Goal: Information Seeking & Learning: Check status

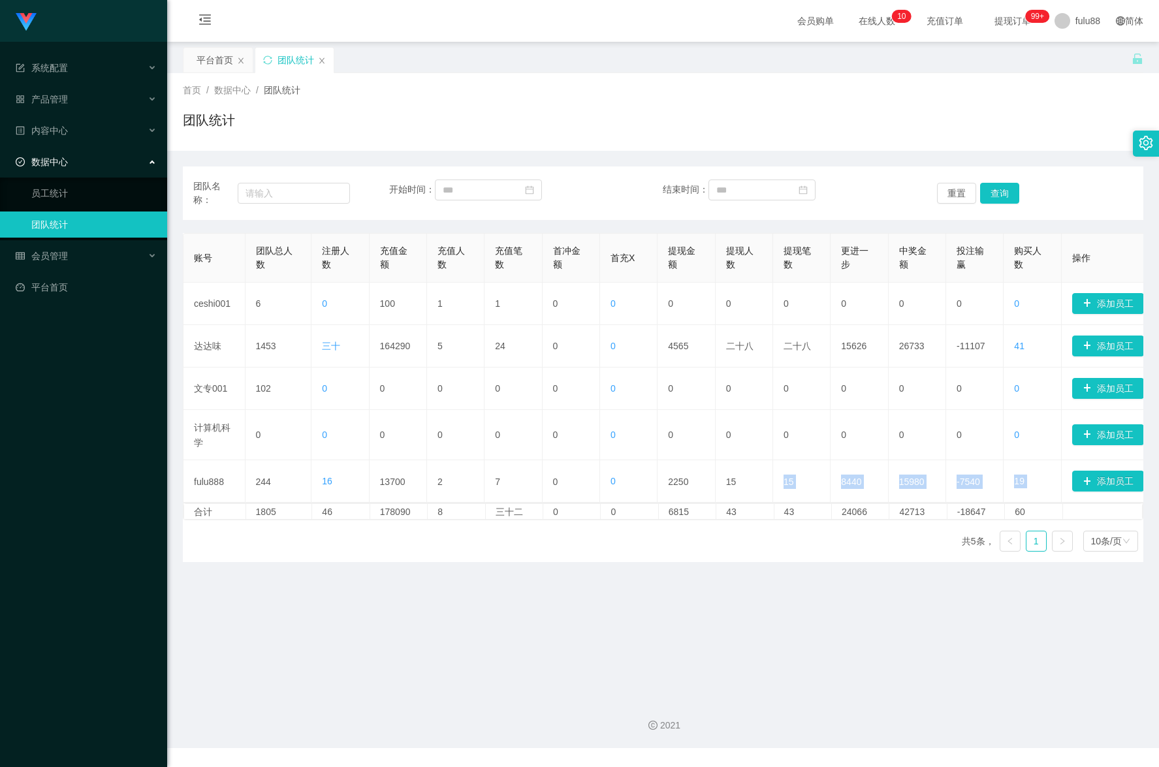
click at [711, 634] on main "关闭门户 关闭右侧 关闭其他 刷新页面 平台首页 团队统计 首页 / 数据中心 / 团队统计 / 团队统计 团队名称： 开始时间： 结束时间： 重置 查询 账…" at bounding box center [663, 365] width 992 height 646
click at [75, 220] on link "团队统计" at bounding box center [93, 225] width 125 height 26
click at [92, 198] on link "员工统计" at bounding box center [93, 193] width 125 height 26
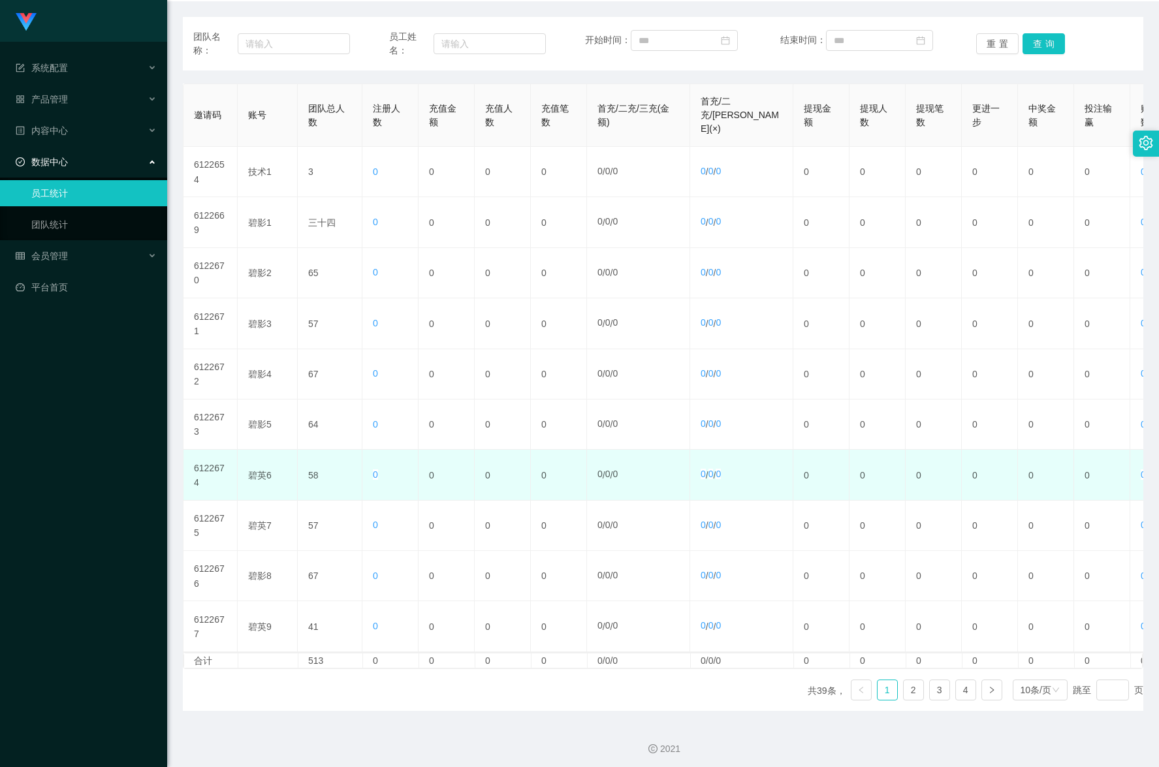
scroll to position [131, 0]
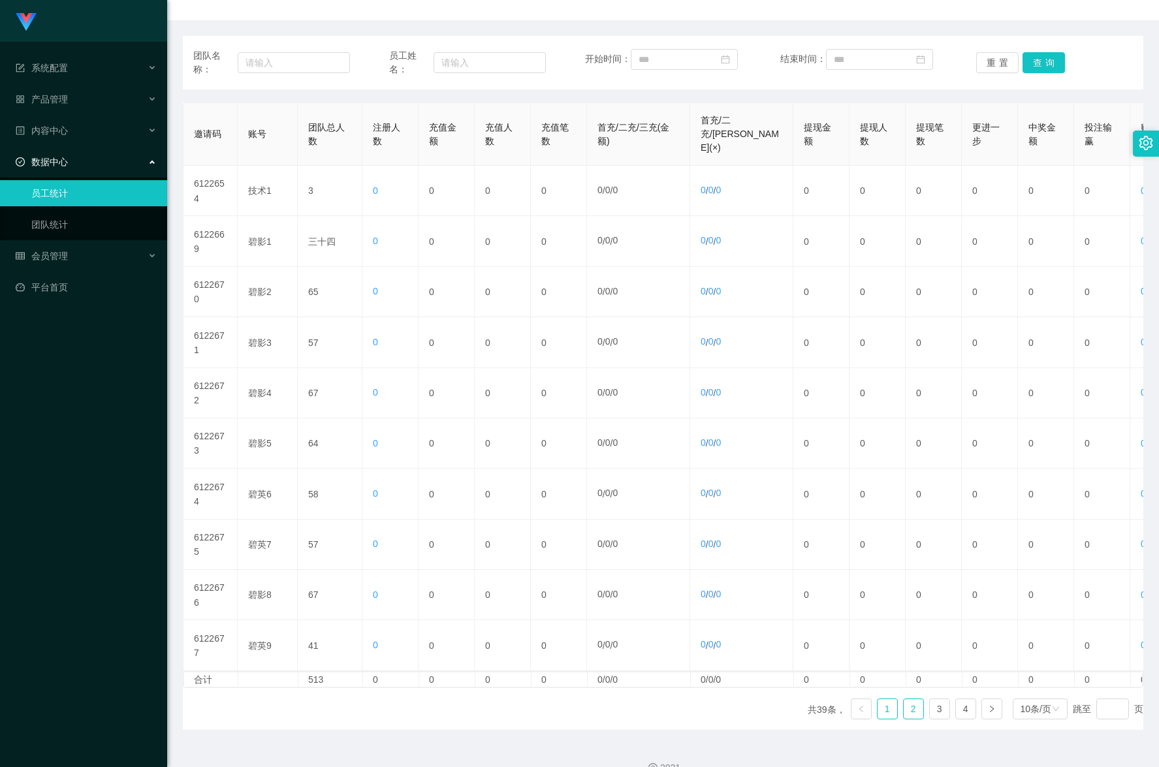
click at [904, 719] on link "2" at bounding box center [914, 709] width 20 height 20
click at [57, 141] on div "内容中心" at bounding box center [83, 131] width 167 height 26
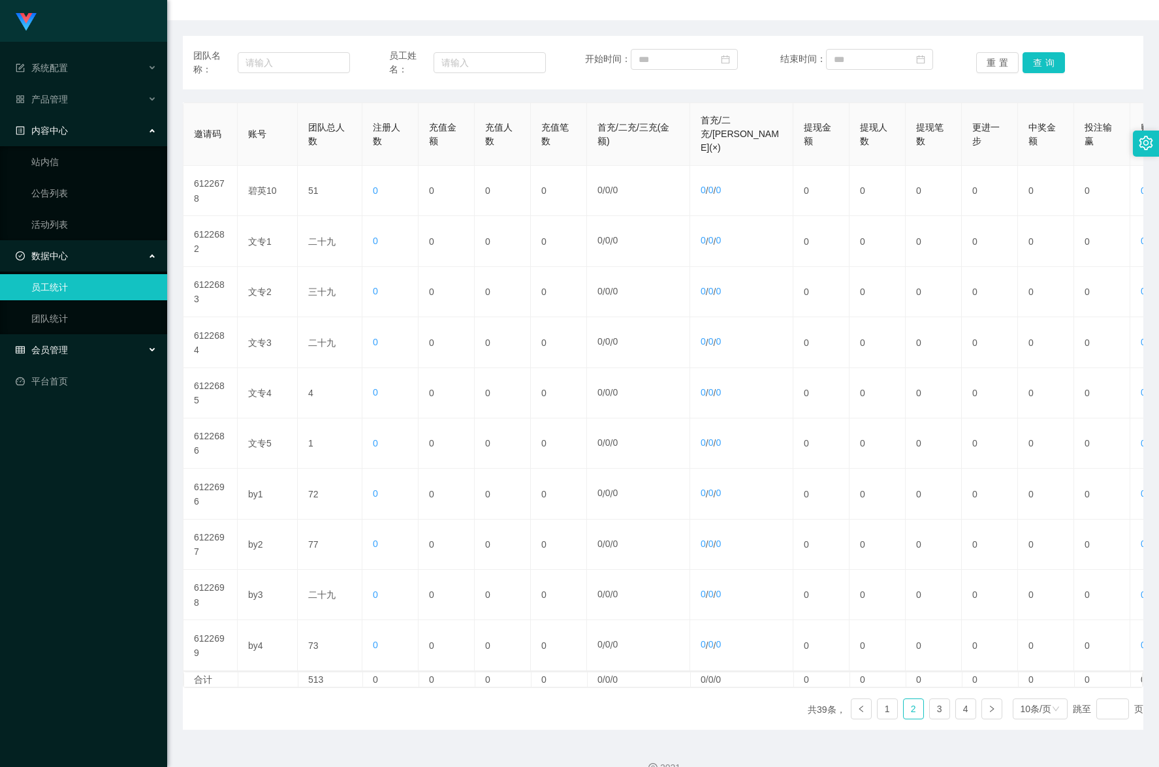
click at [79, 339] on div "会员管理" at bounding box center [83, 350] width 167 height 26
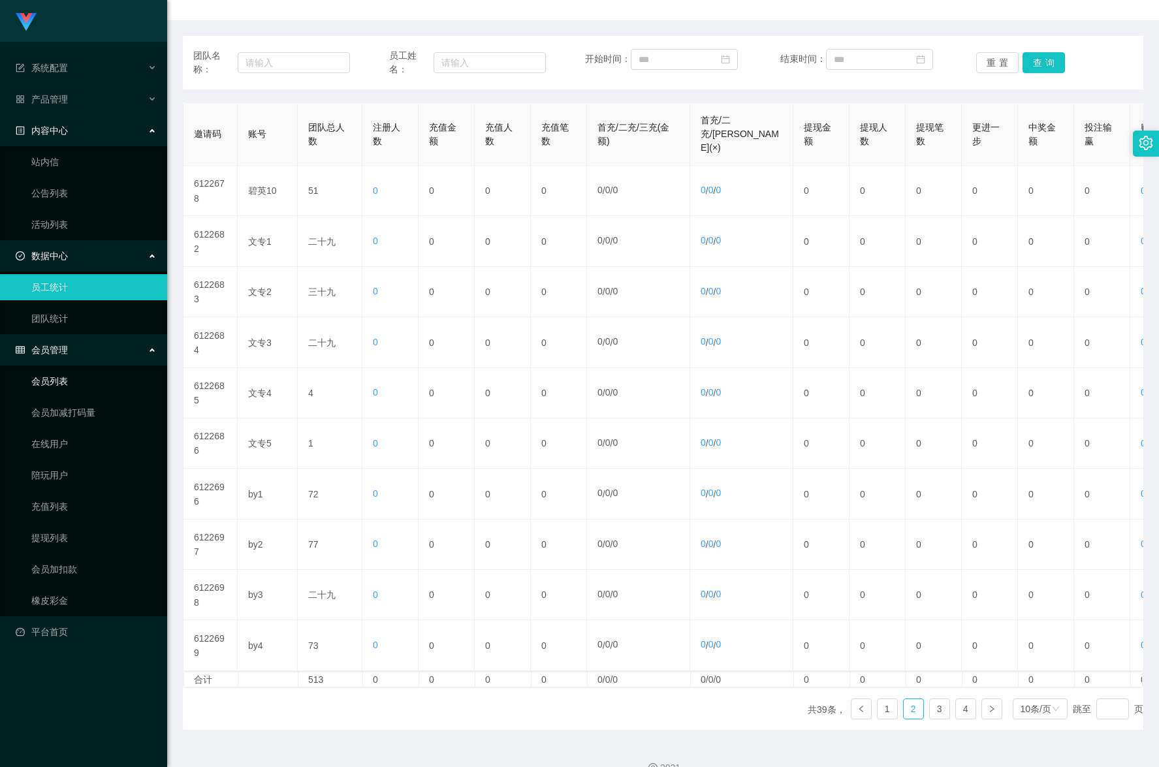
click at [94, 391] on link "会员列表" at bounding box center [93, 381] width 125 height 26
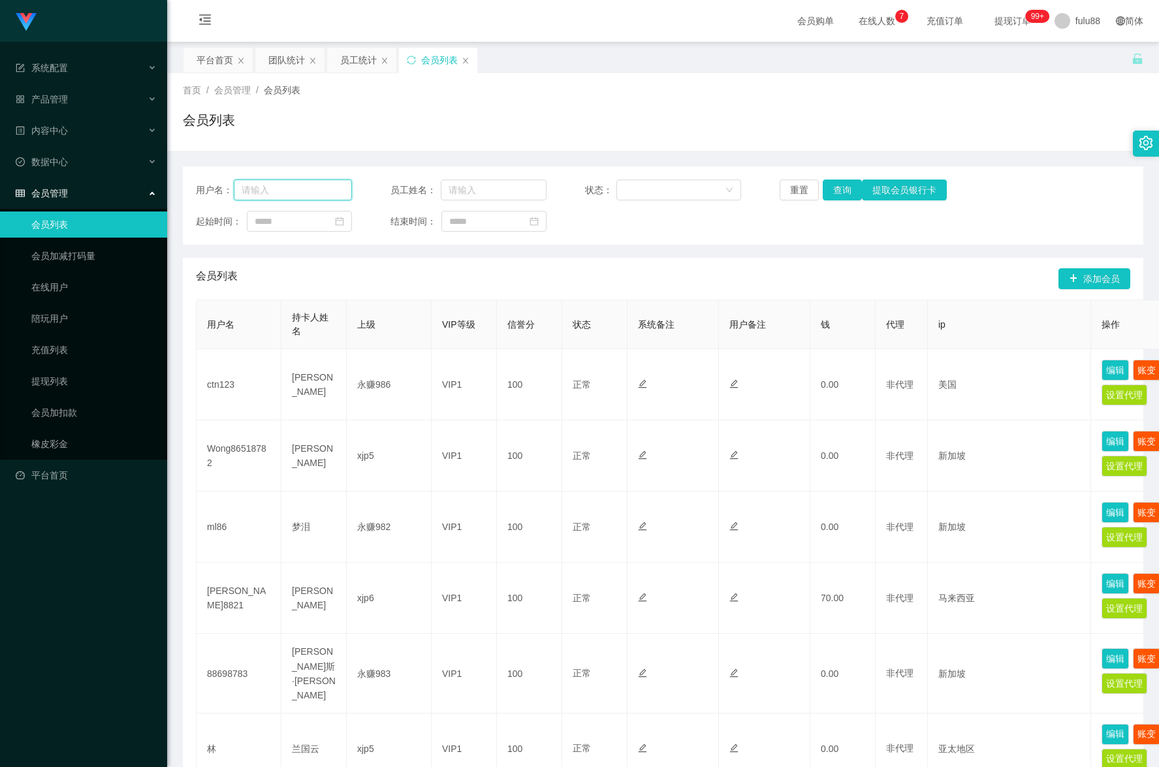
click at [296, 184] on input "text" at bounding box center [293, 190] width 118 height 21
click at [304, 196] on input "text" at bounding box center [293, 190] width 118 height 21
type input "用"
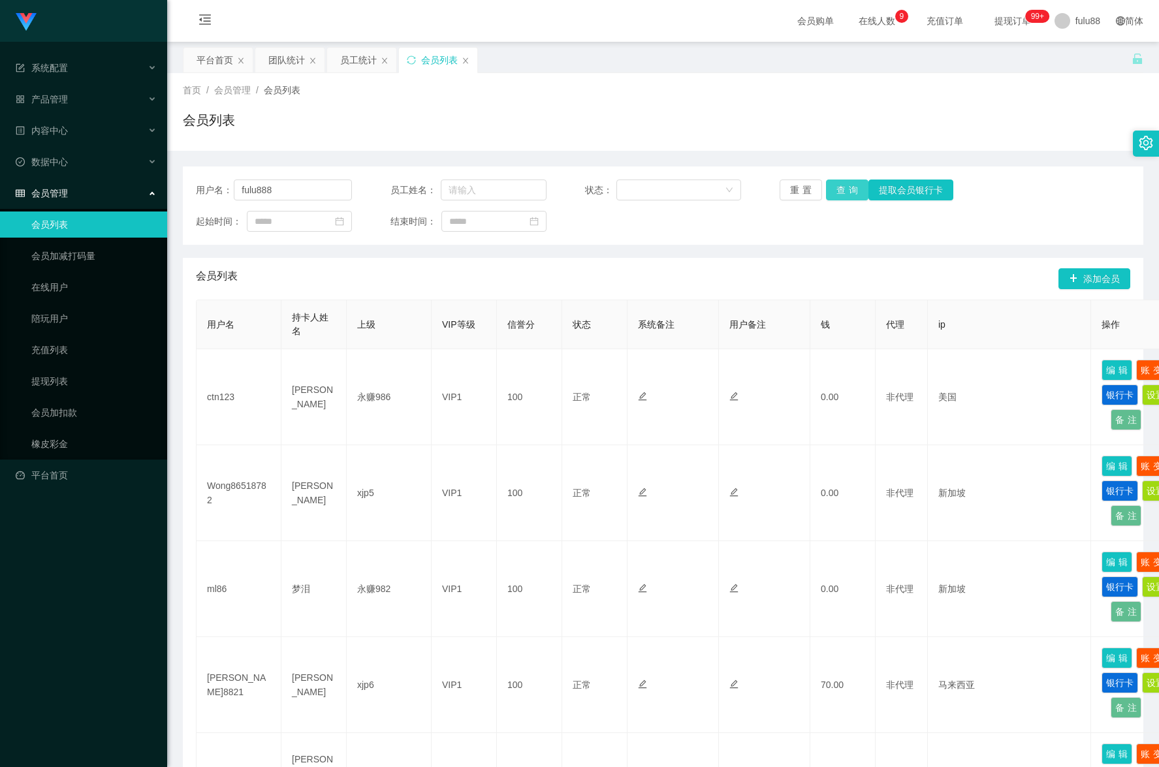
click at [837, 187] on button "查询" at bounding box center [847, 190] width 42 height 21
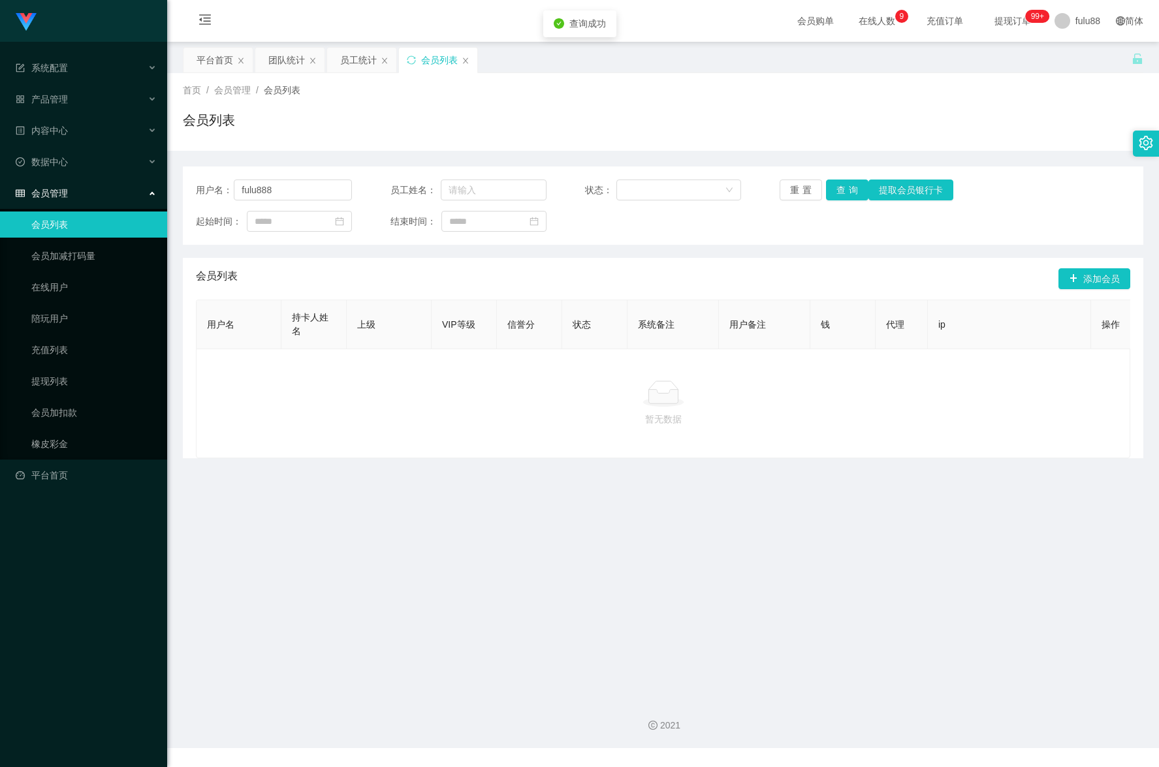
click at [321, 201] on div "用户名： fulu888 员工姓名： 状态： 重置 查询 提取会员银行卡 起始时间： 结束时间：" at bounding box center [663, 205] width 960 height 78
click at [309, 188] on input "fulu888" at bounding box center [293, 190] width 118 height 21
type input "f"
click at [347, 52] on div "员工统计" at bounding box center [358, 60] width 37 height 25
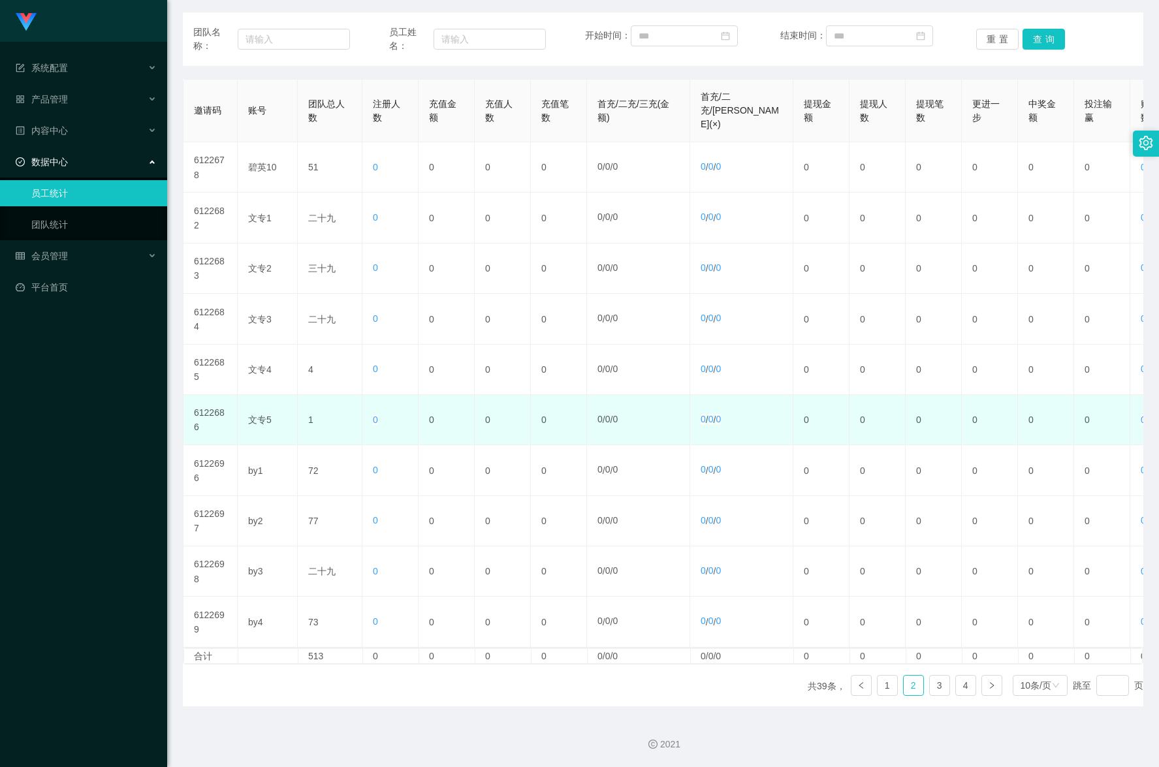
scroll to position [182, 0]
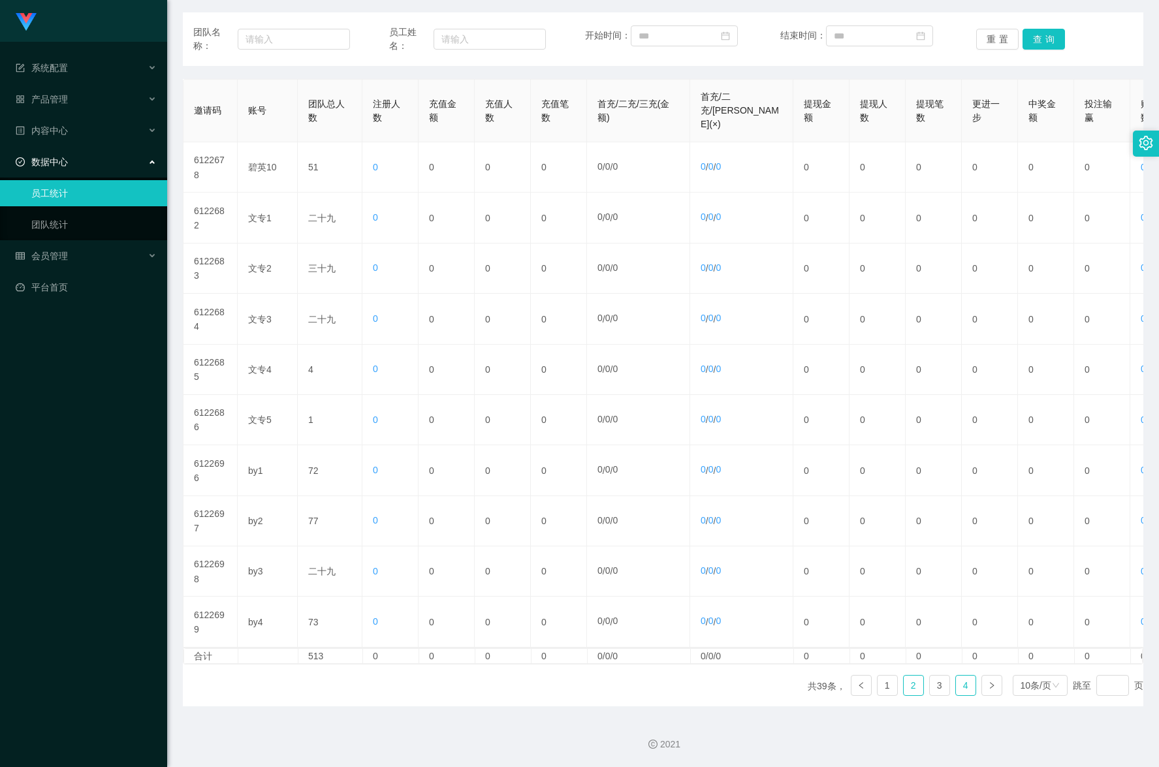
click at [963, 684] on font "4" at bounding box center [965, 685] width 5 height 10
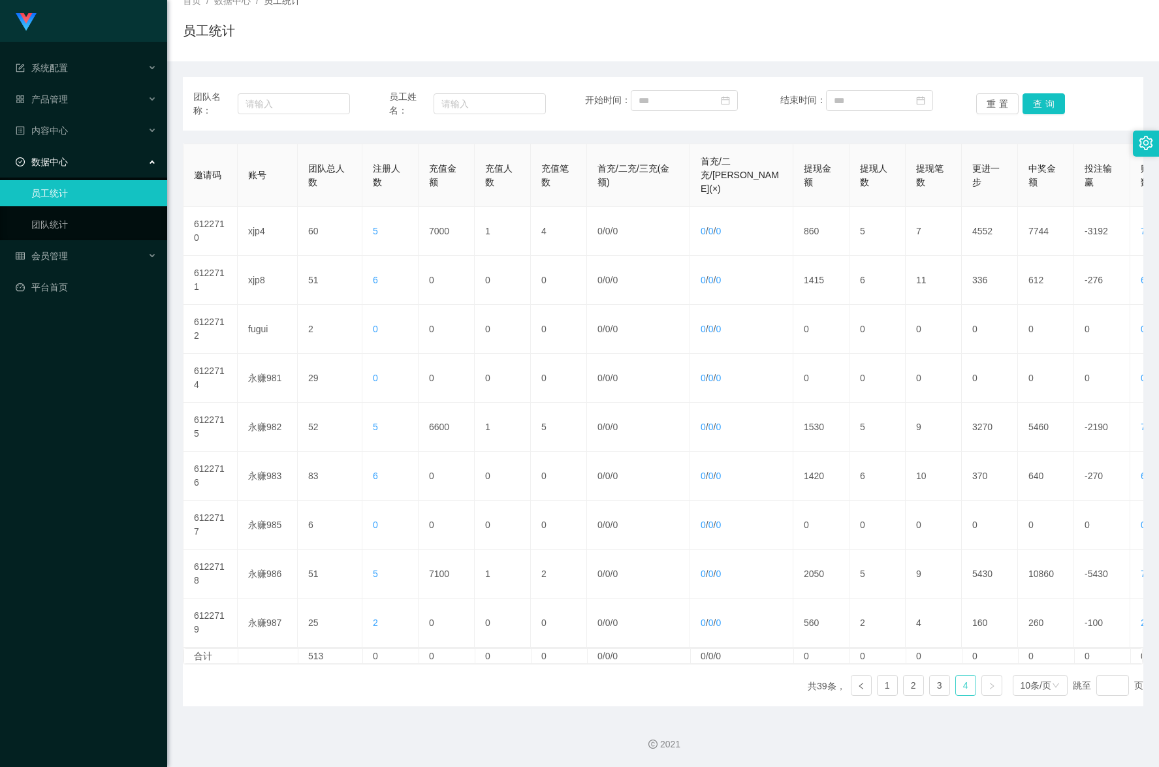
scroll to position [129, 0]
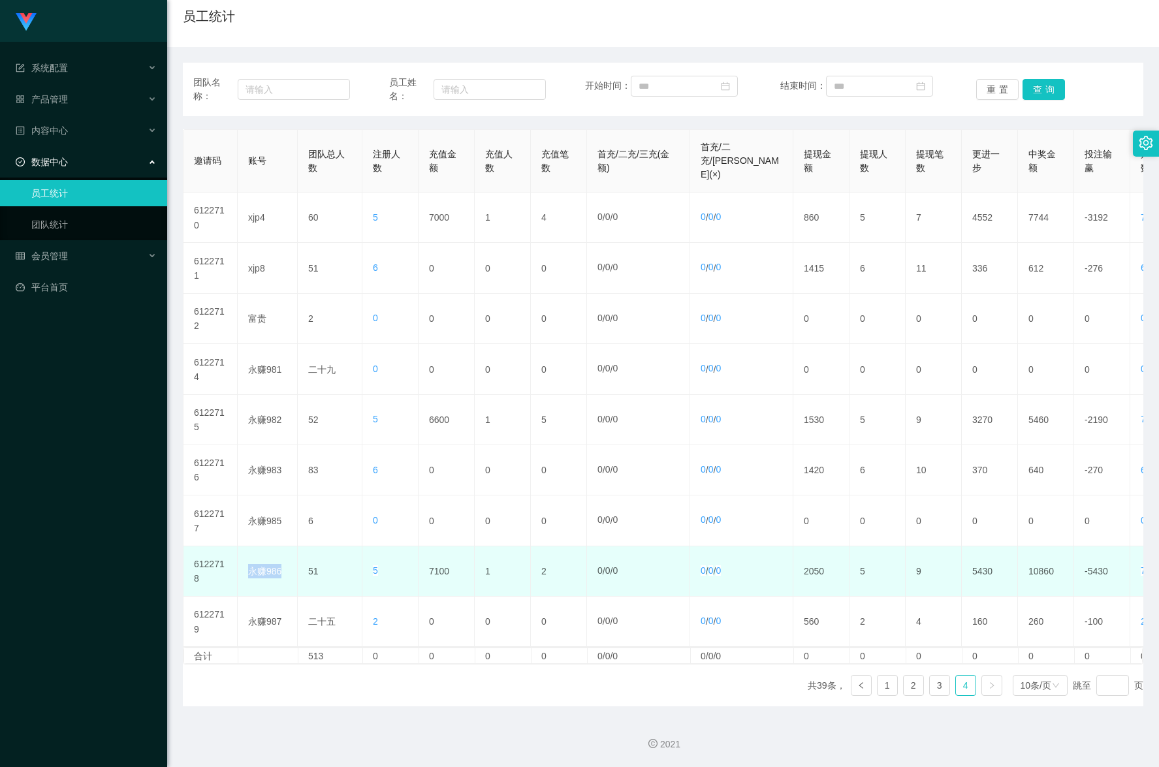
drag, startPoint x: 290, startPoint y: 567, endPoint x: 240, endPoint y: 567, distance: 49.6
click at [240, 567] on td "永赚986" at bounding box center [268, 571] width 60 height 50
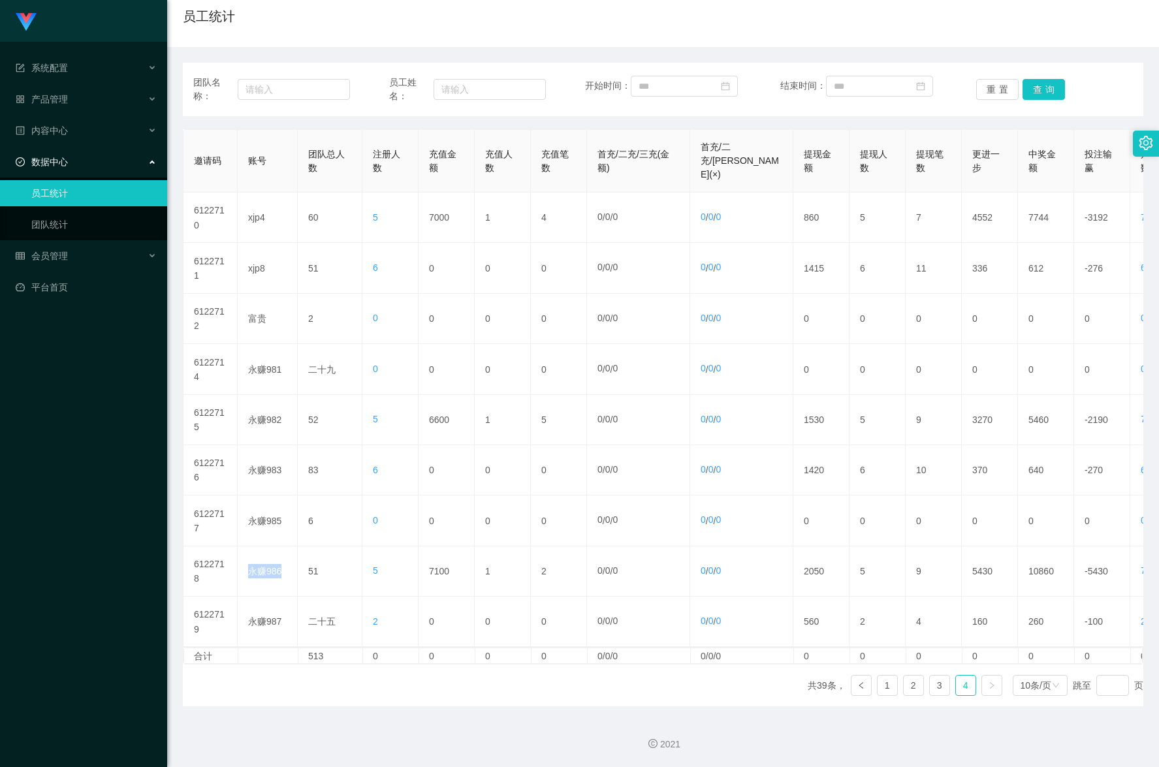
copy font "永赚986"
click at [69, 259] on div "会员管理" at bounding box center [83, 256] width 167 height 26
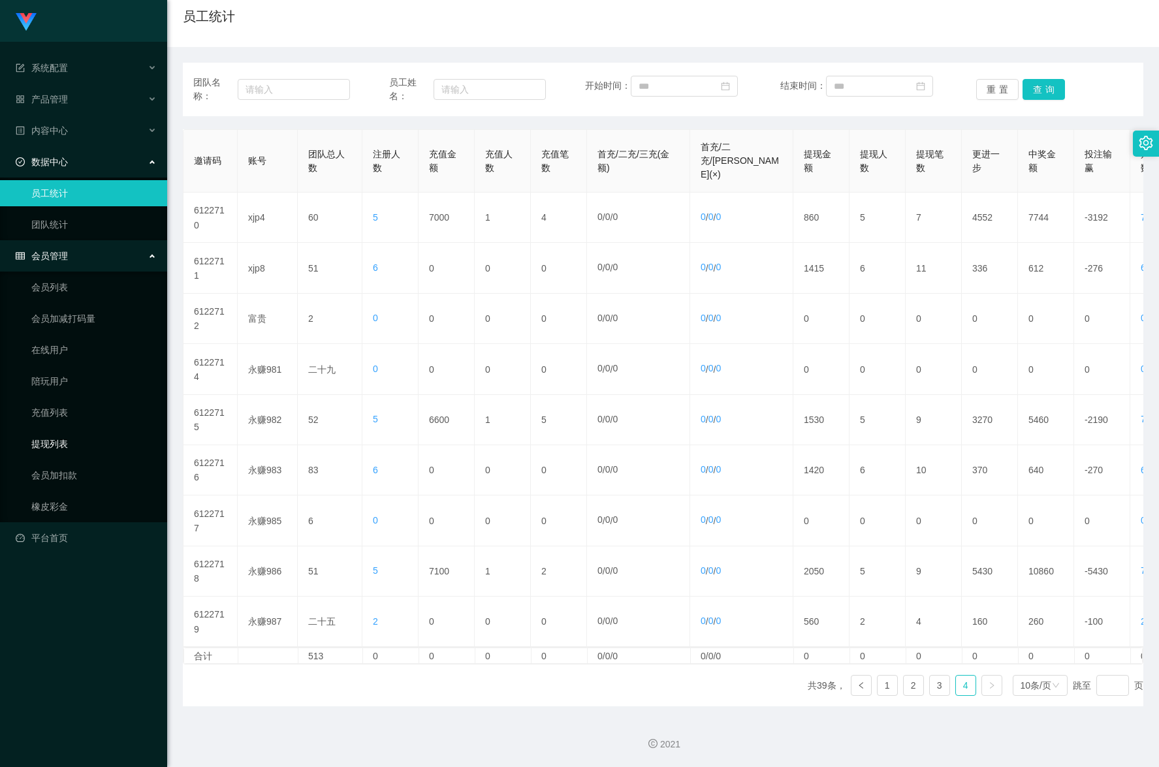
click at [106, 445] on link "提现列表" at bounding box center [93, 444] width 125 height 26
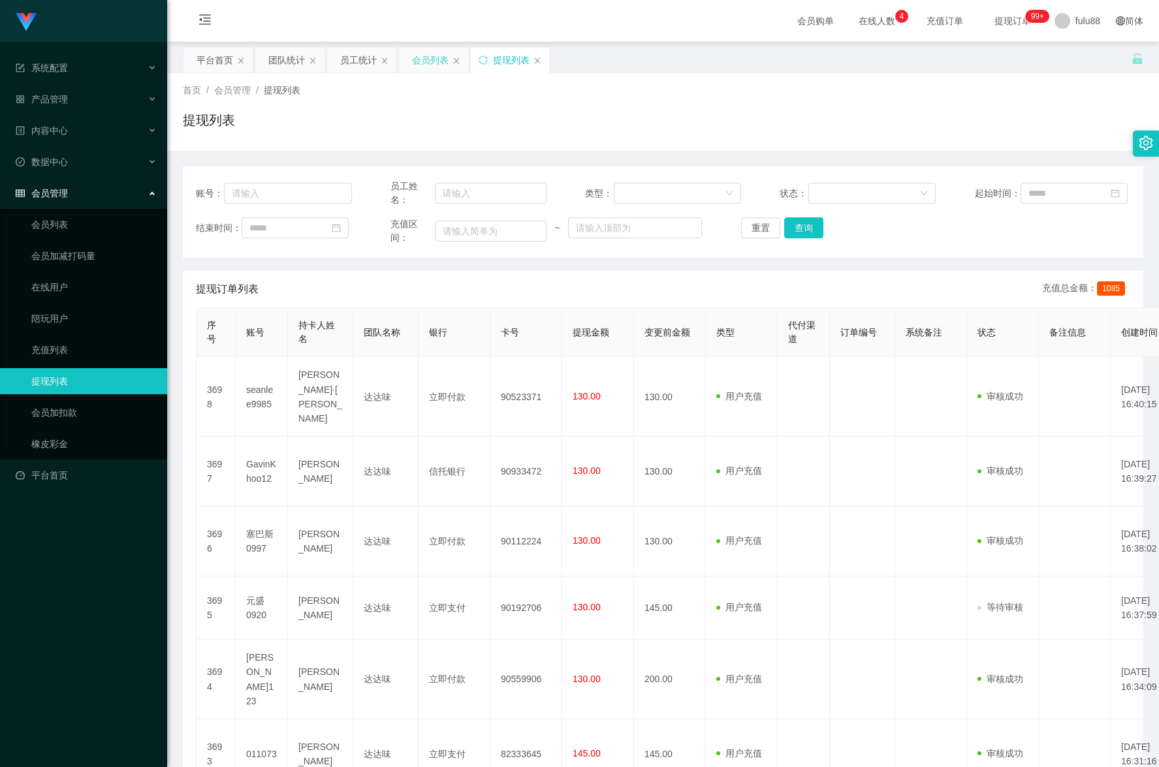
click at [416, 56] on font "会员列表" at bounding box center [430, 60] width 37 height 10
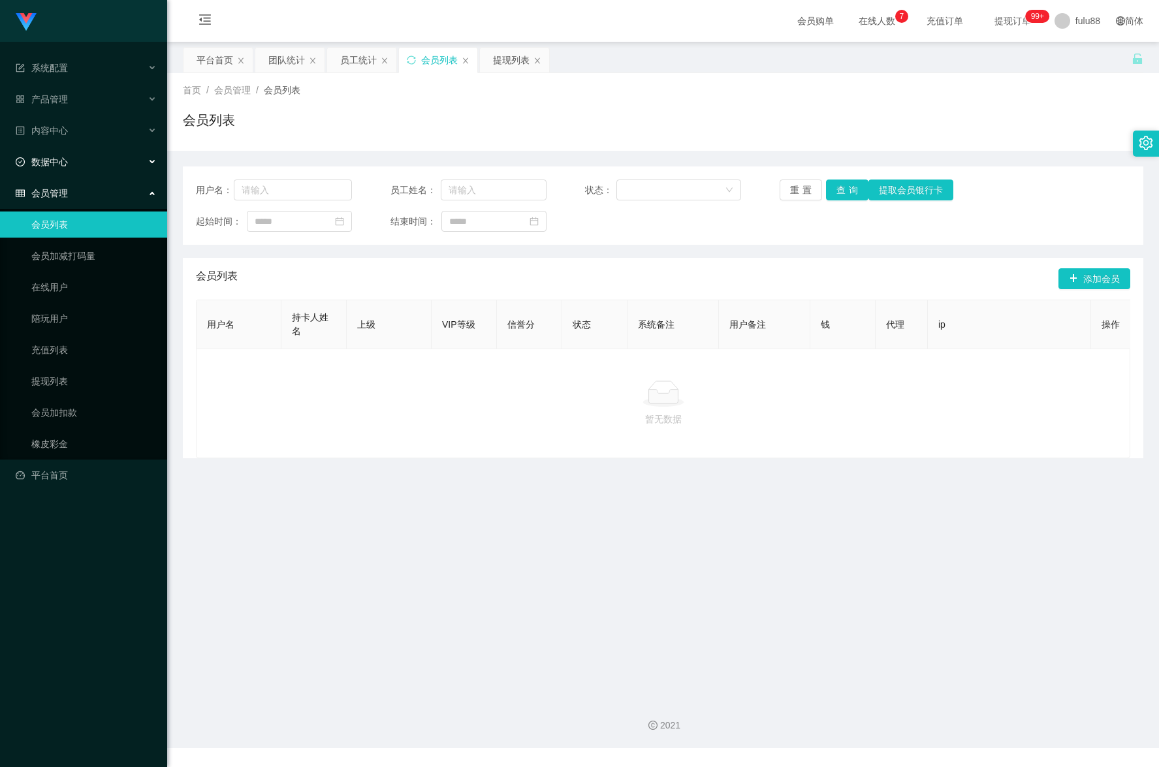
click at [104, 172] on div "数据中心" at bounding box center [83, 162] width 167 height 26
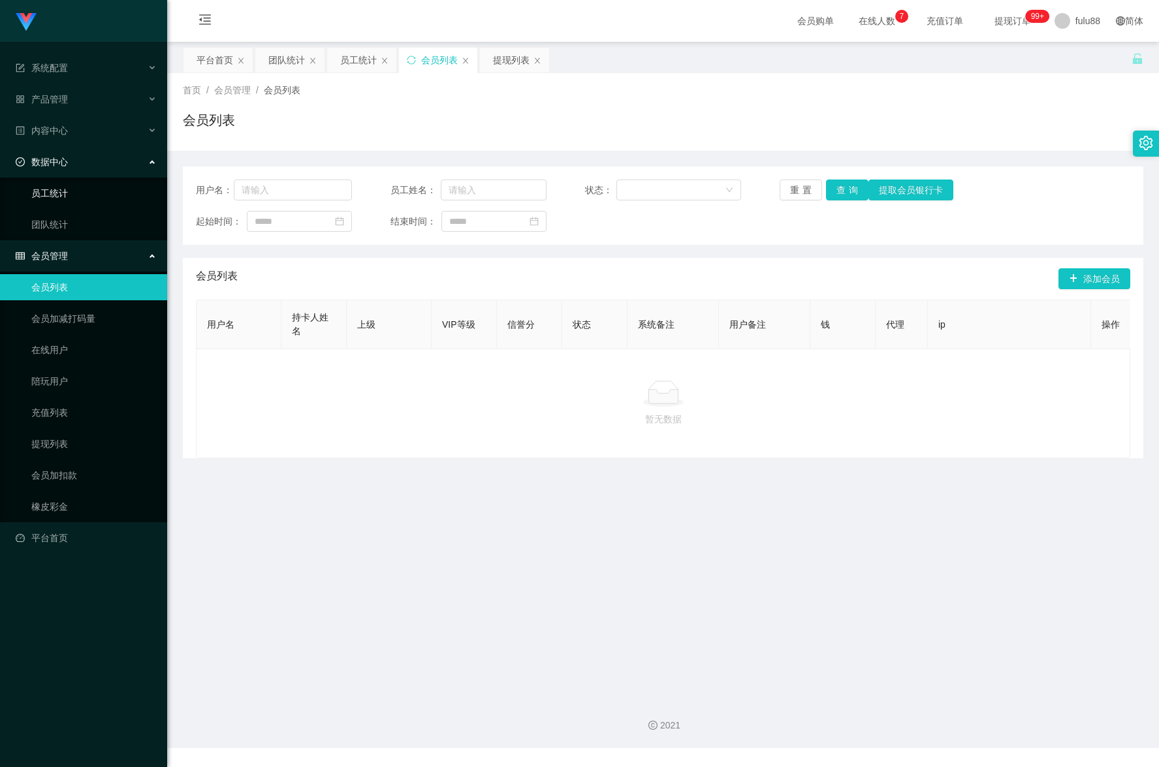
click at [113, 184] on link "员工统计" at bounding box center [93, 193] width 125 height 26
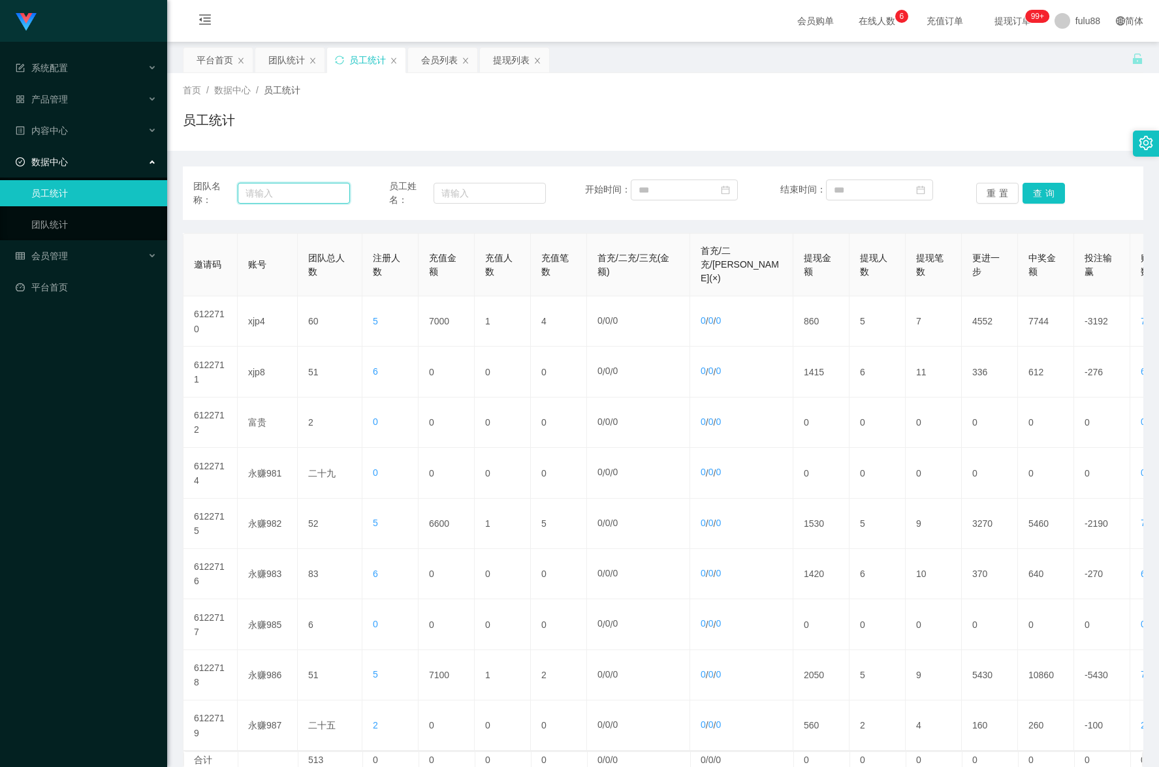
click at [290, 198] on input "text" at bounding box center [294, 193] width 112 height 21
paste input "永赚986"
type input "永赚986"
click at [1042, 202] on button "查询" at bounding box center [1043, 193] width 42 height 21
click at [1043, 197] on button "查询" at bounding box center [1043, 193] width 42 height 21
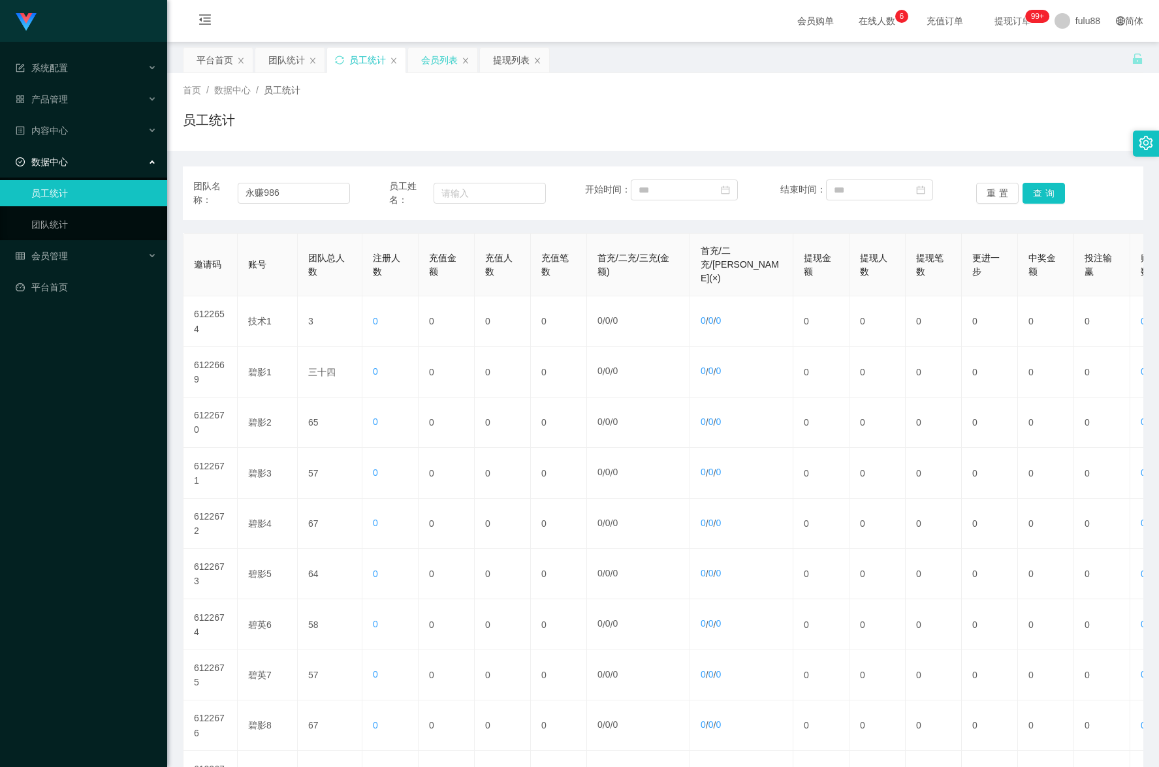
click at [451, 56] on font "会员列表" at bounding box center [439, 60] width 37 height 10
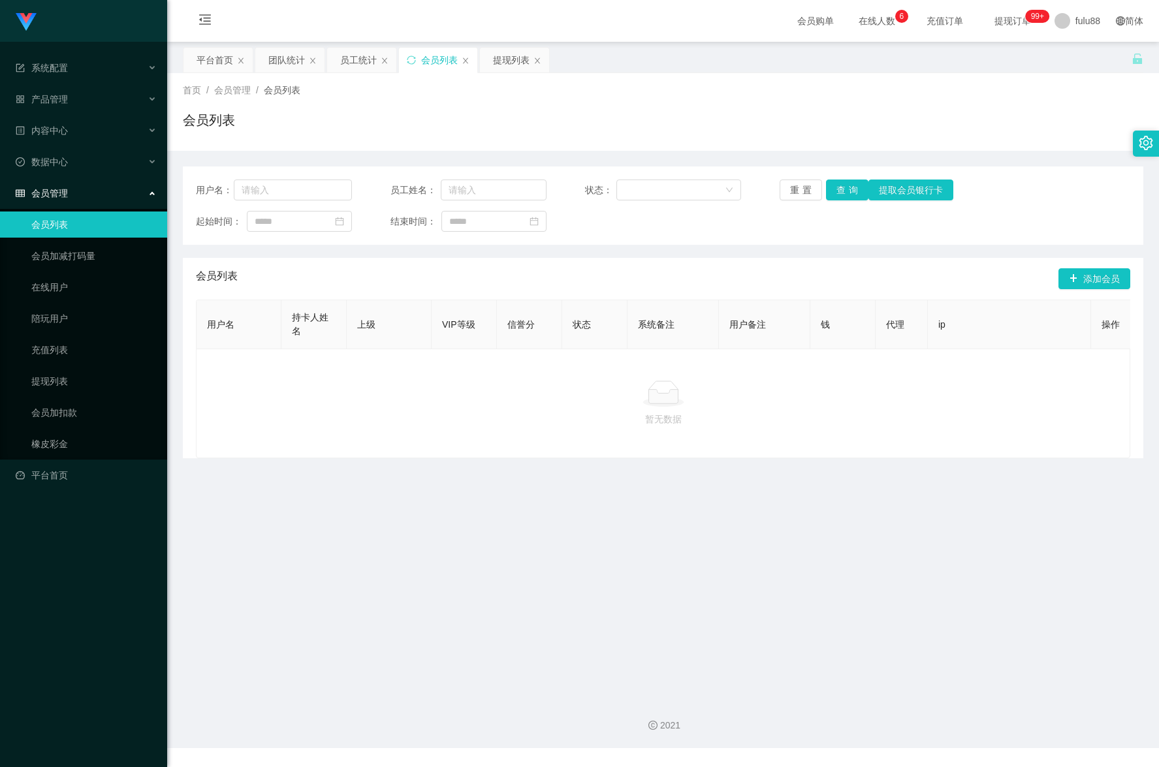
click at [896, 322] on font "代理" at bounding box center [895, 324] width 18 height 10
click at [907, 330] on th "代理" at bounding box center [902, 324] width 52 height 49
click at [87, 352] on link "充值列表" at bounding box center [93, 350] width 125 height 26
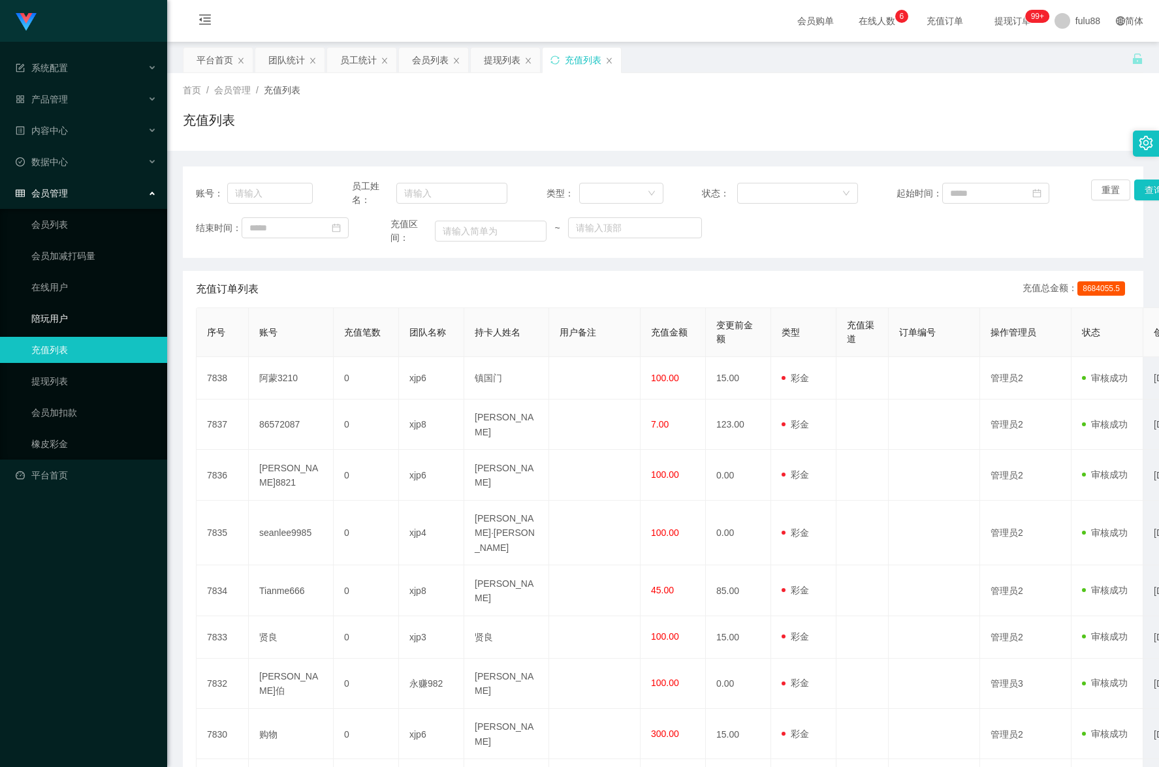
click at [86, 311] on link "陪玩用户" at bounding box center [93, 319] width 125 height 26
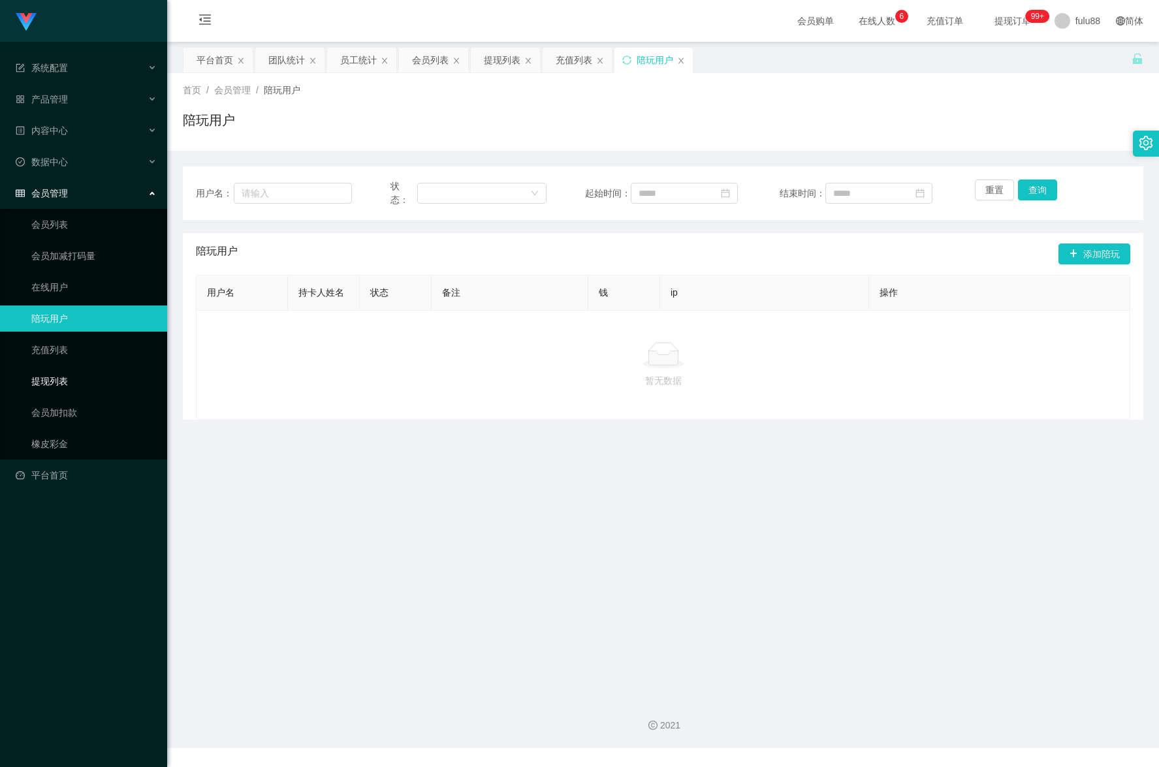
click at [101, 387] on link "提现列表" at bounding box center [93, 381] width 125 height 26
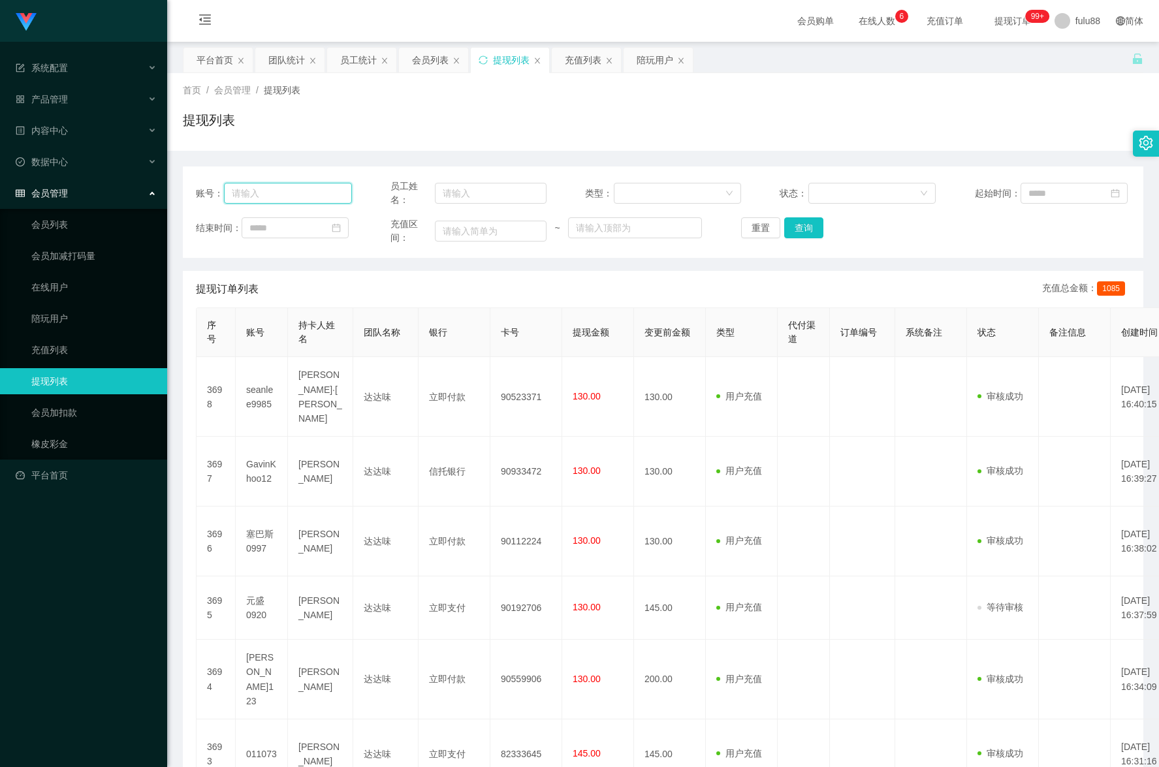
click at [324, 189] on input "text" at bounding box center [287, 193] width 127 height 21
paste input "永赚986"
type input "永赚986"
click at [341, 229] on icon "图标：日历" at bounding box center [336, 228] width 8 height 8
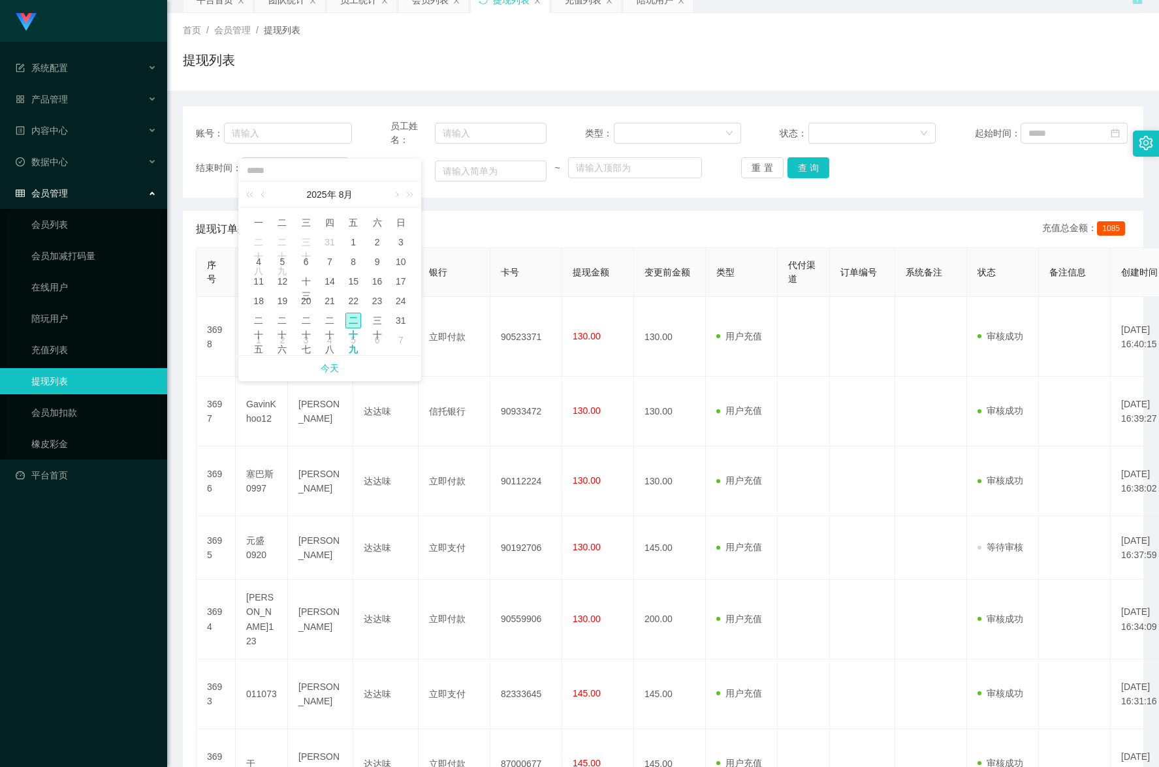
scroll to position [65, 0]
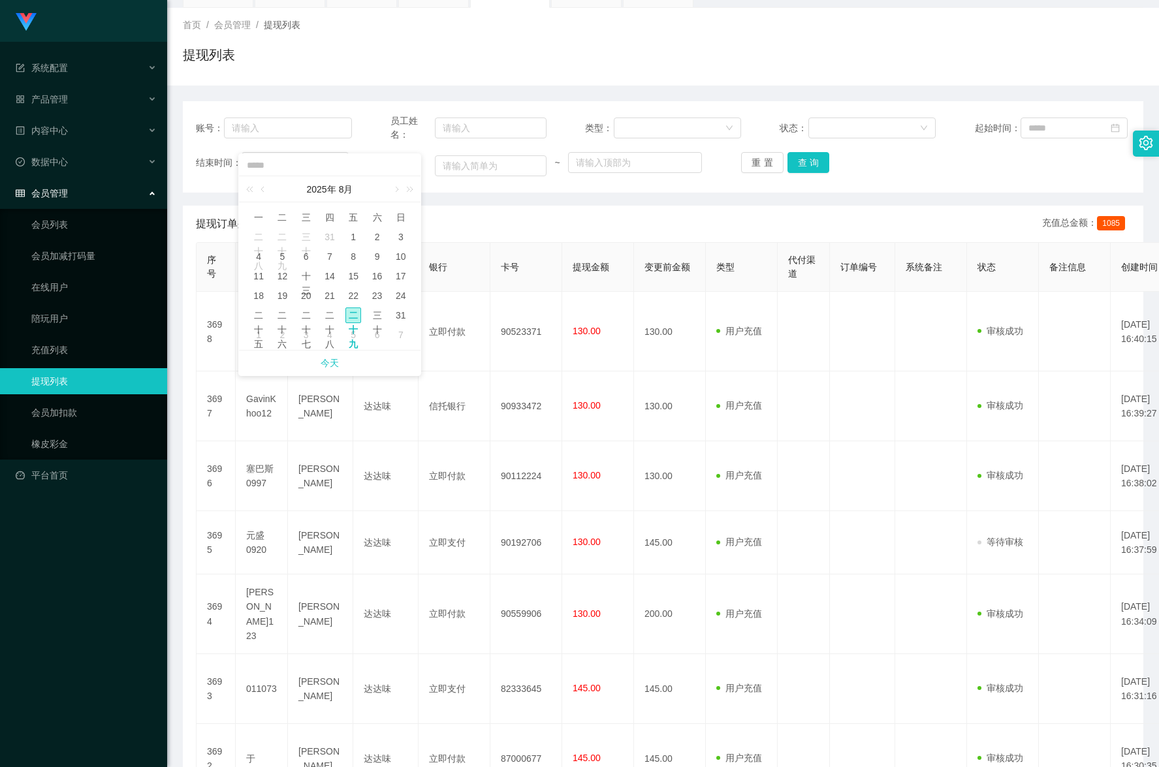
click at [356, 313] on font "二十九" at bounding box center [353, 329] width 9 height 39
type input "**********"
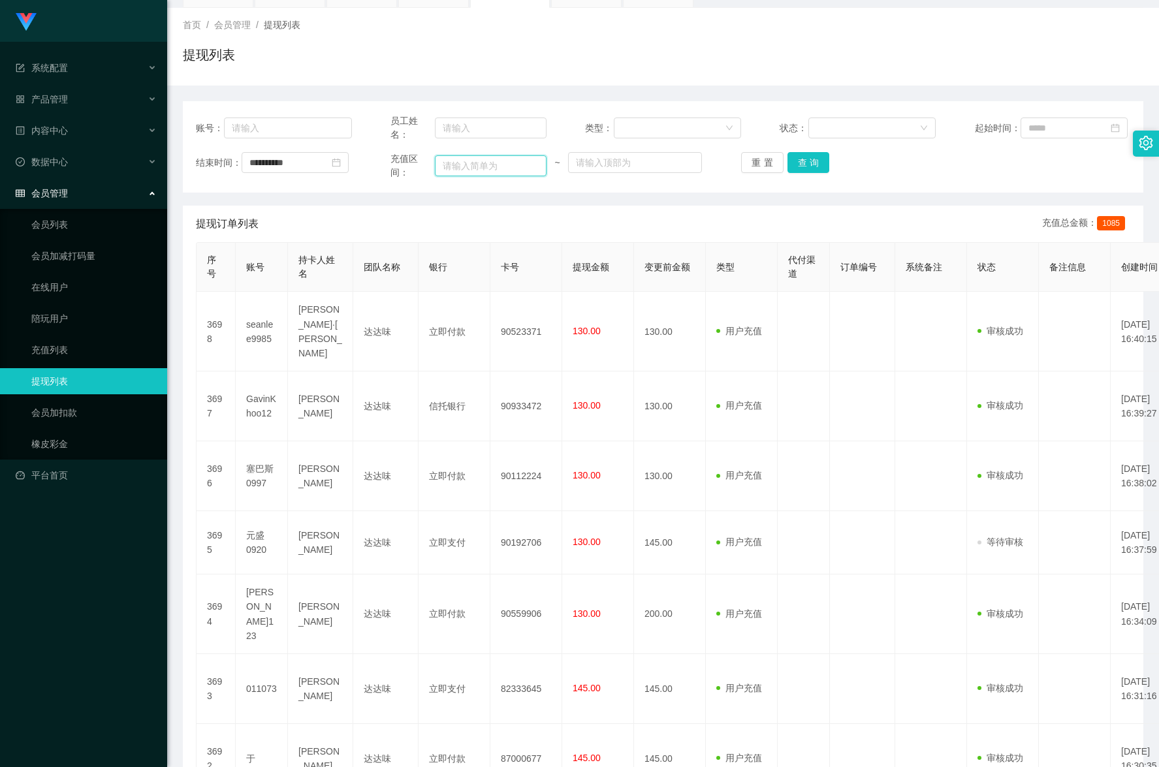
click at [473, 161] on input "text" at bounding box center [490, 165] width 111 height 21
click at [1065, 137] on input at bounding box center [1073, 128] width 107 height 21
click at [1057, 278] on font "二十九" at bounding box center [1054, 291] width 9 height 39
type input "**********"
click at [803, 165] on button "查询" at bounding box center [808, 162] width 42 height 21
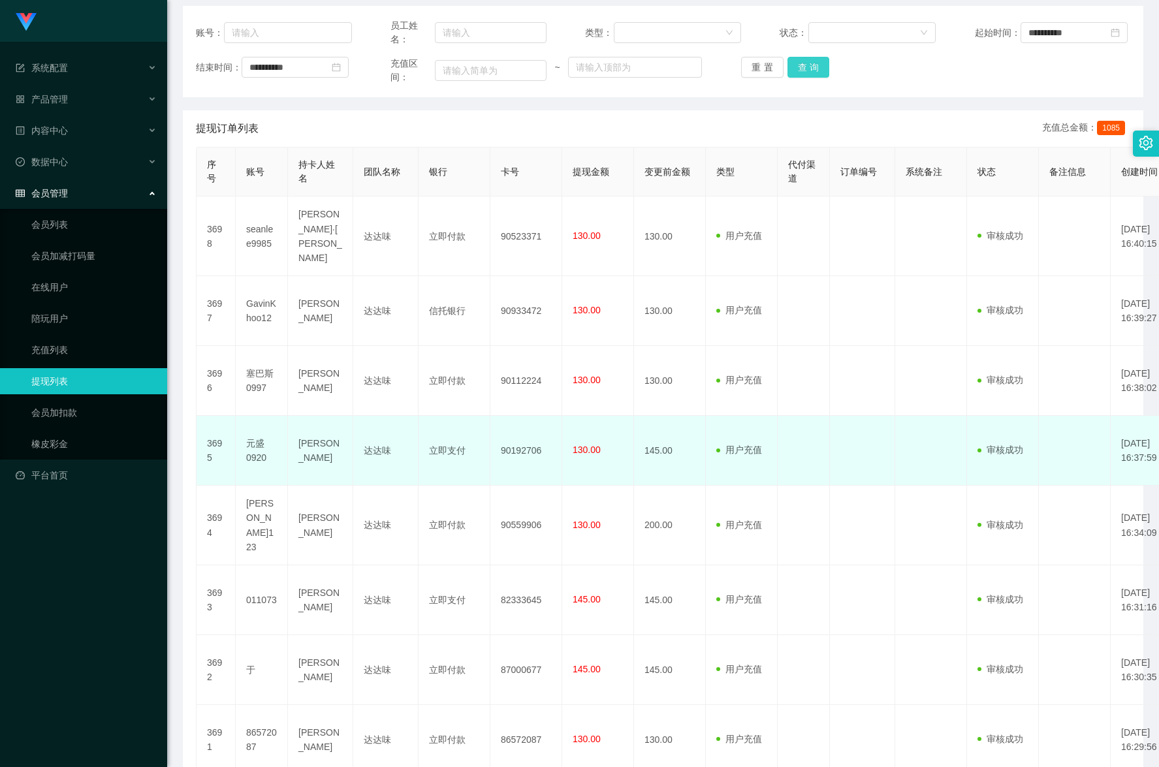
scroll to position [0, 0]
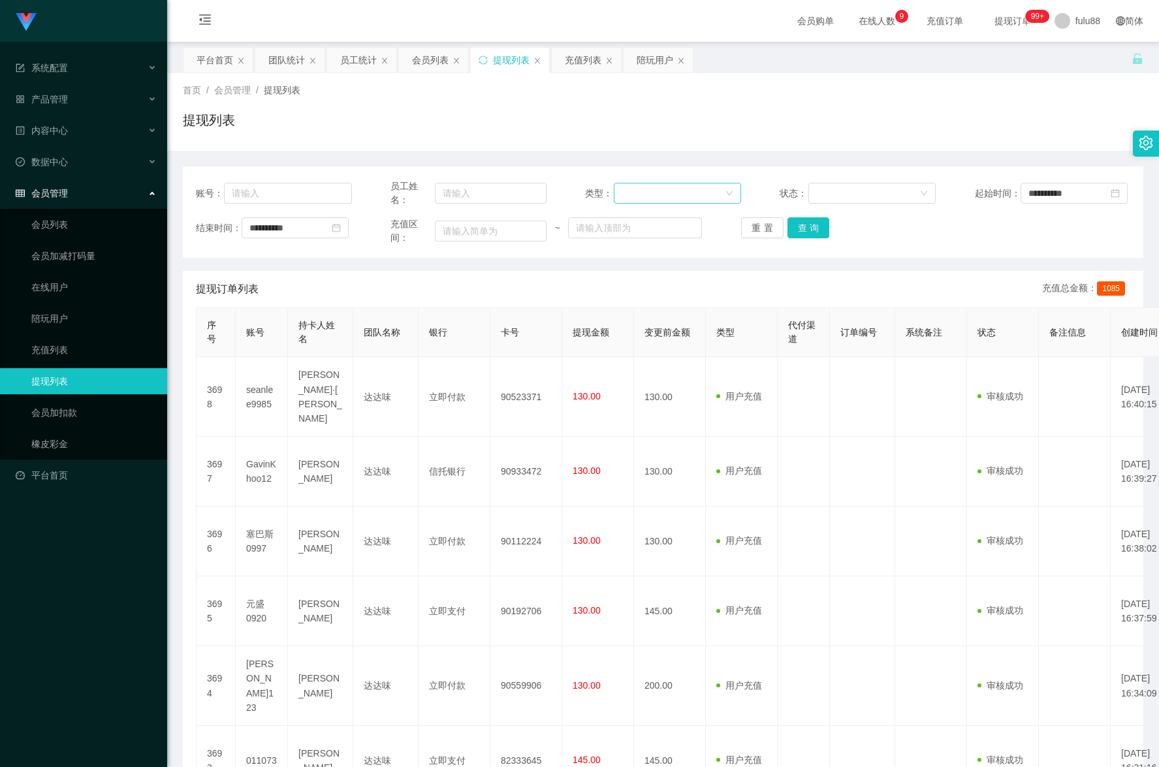
click at [713, 194] on div at bounding box center [673, 193] width 103 height 20
click at [775, 272] on div "提现订单列表 充值总金额： 1085" at bounding box center [663, 289] width 934 height 37
click at [875, 194] on div at bounding box center [867, 193] width 103 height 20
click at [786, 298] on div "提现订单列表 充值总金额： 1085" at bounding box center [663, 289] width 934 height 37
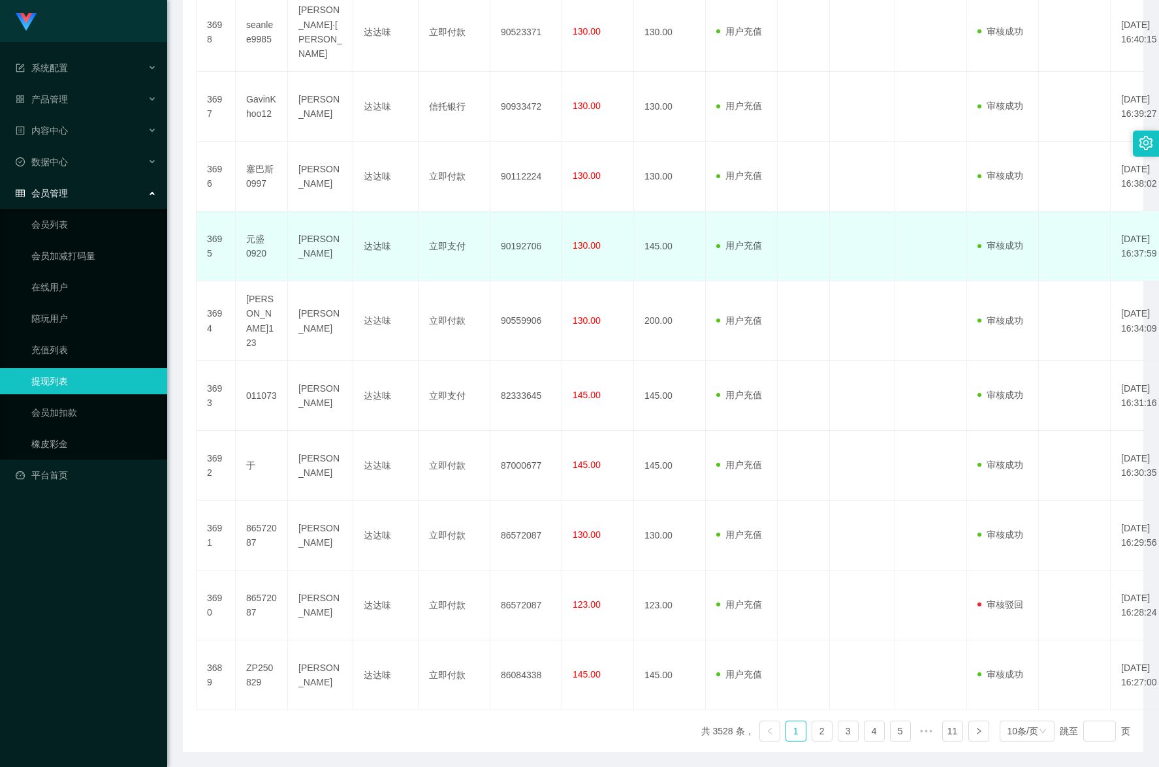
scroll to position [391, 0]
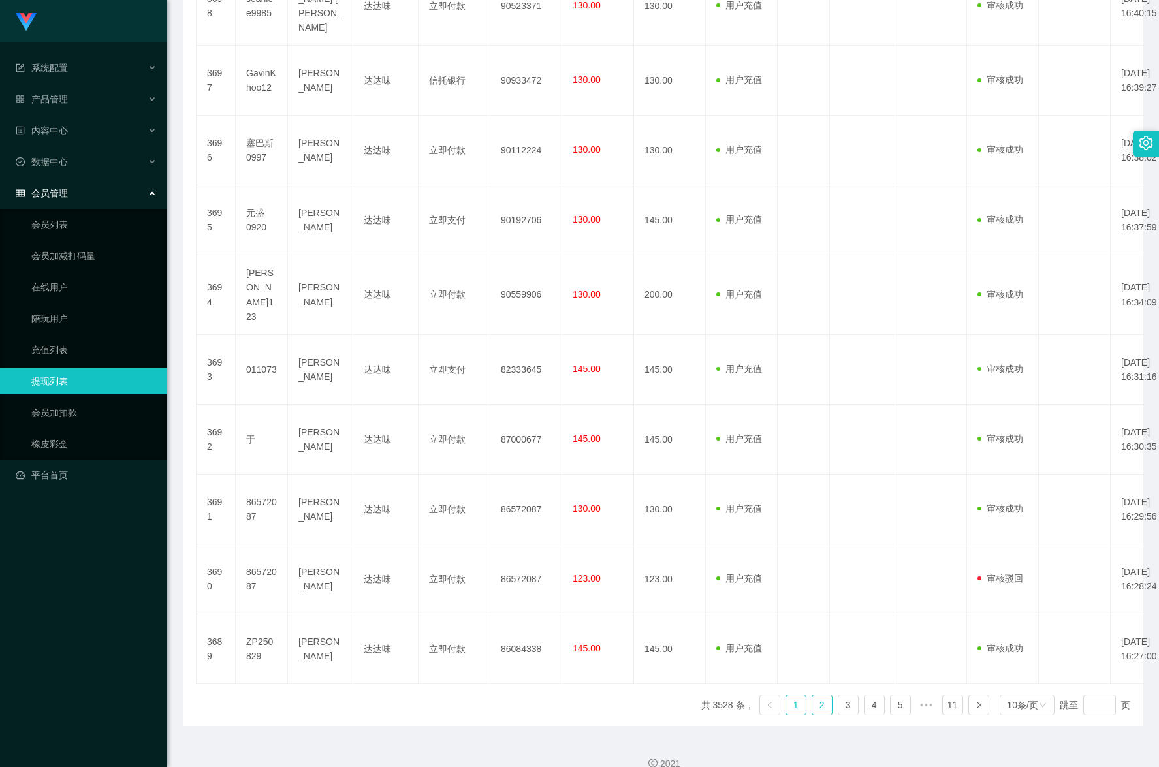
click at [819, 700] on font "2" at bounding box center [821, 705] width 5 height 10
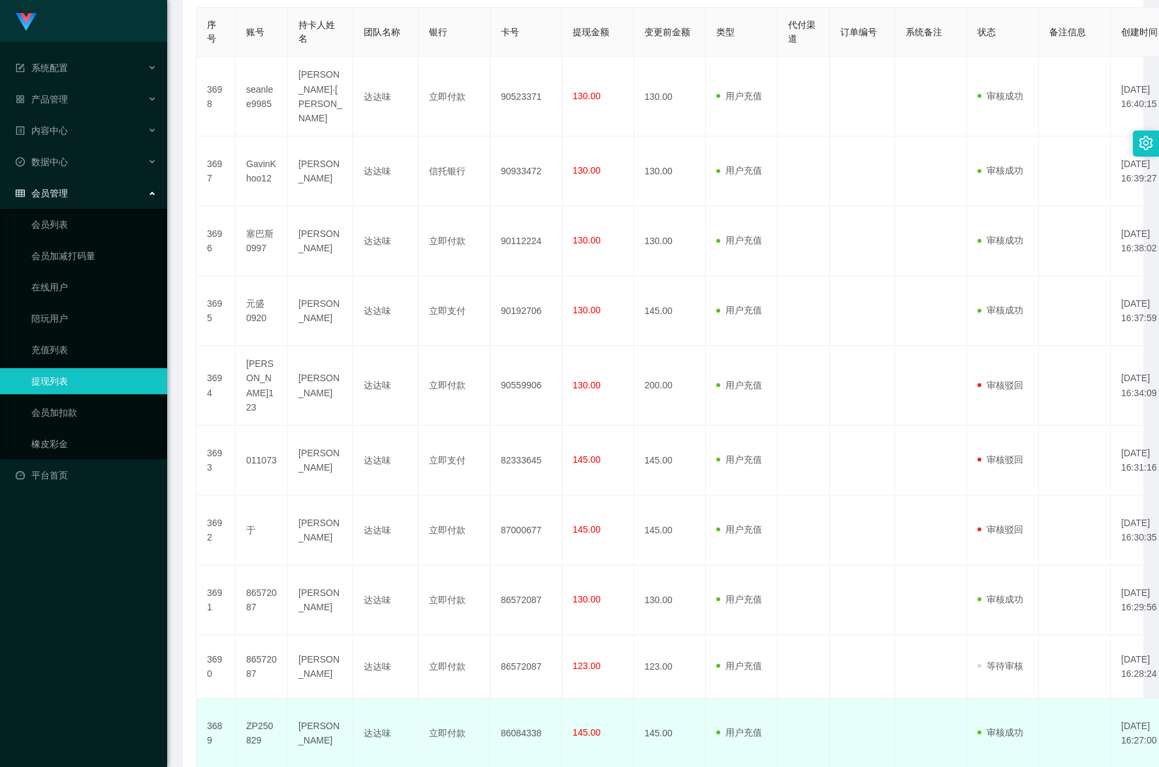
scroll to position [390, 0]
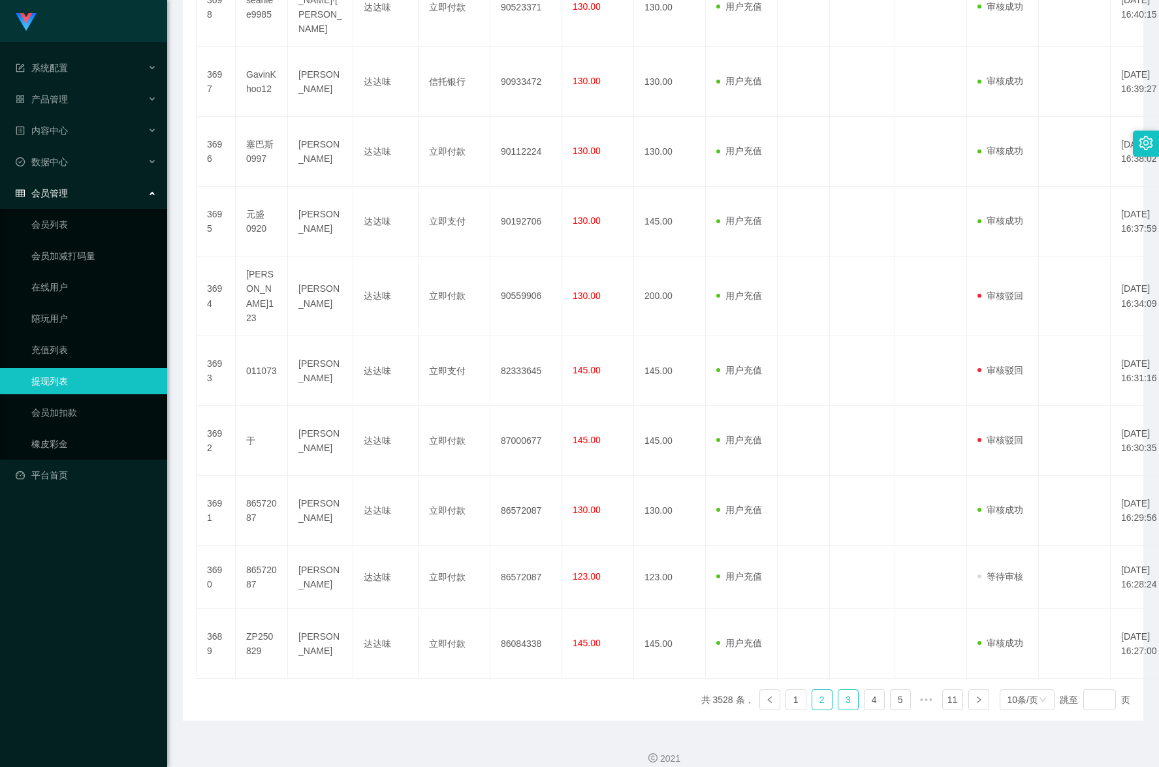
click at [845, 695] on font "3" at bounding box center [847, 700] width 5 height 10
click at [872, 700] on font "4" at bounding box center [874, 705] width 5 height 10
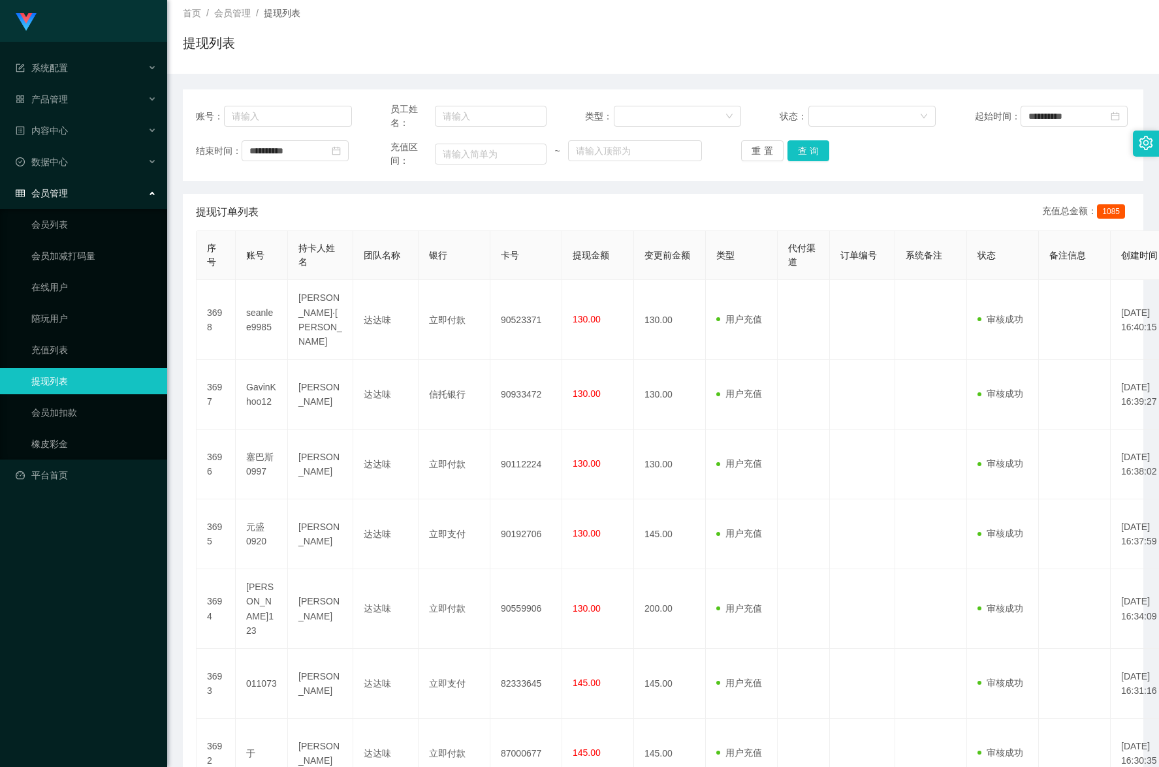
scroll to position [0, 0]
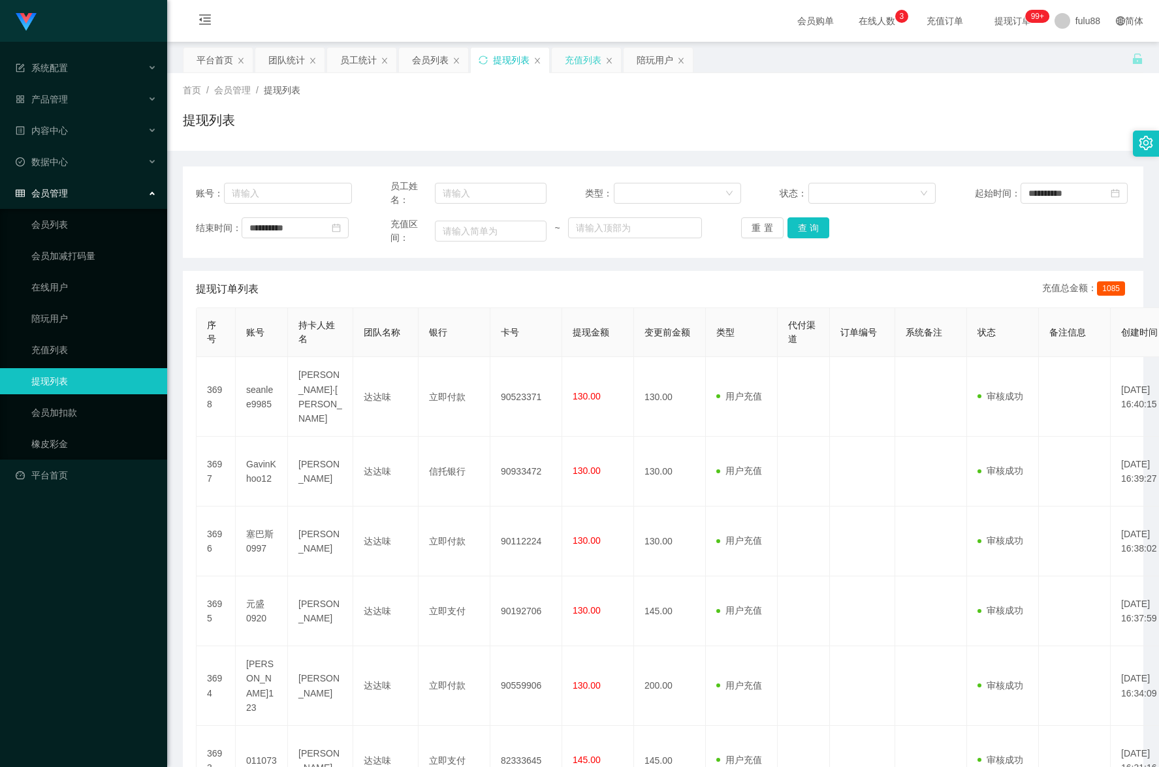
click at [586, 56] on font "充值列表" at bounding box center [583, 60] width 37 height 10
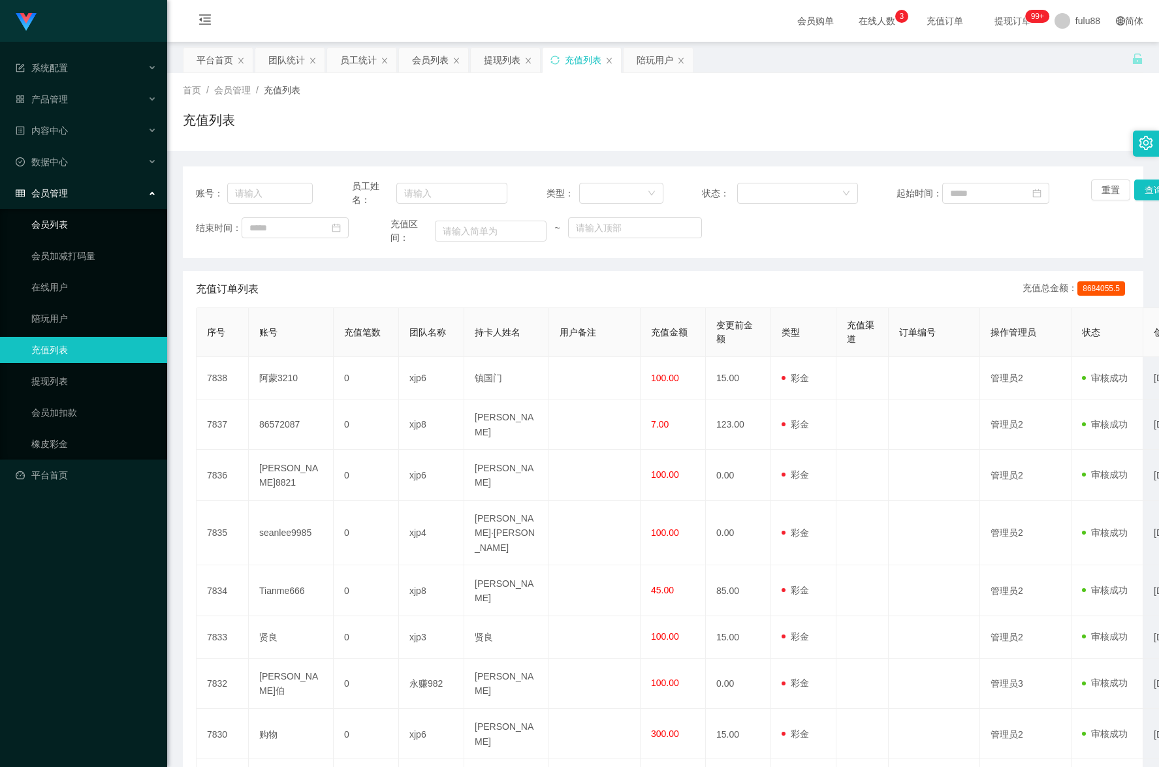
click at [95, 227] on link "会员列表" at bounding box center [93, 225] width 125 height 26
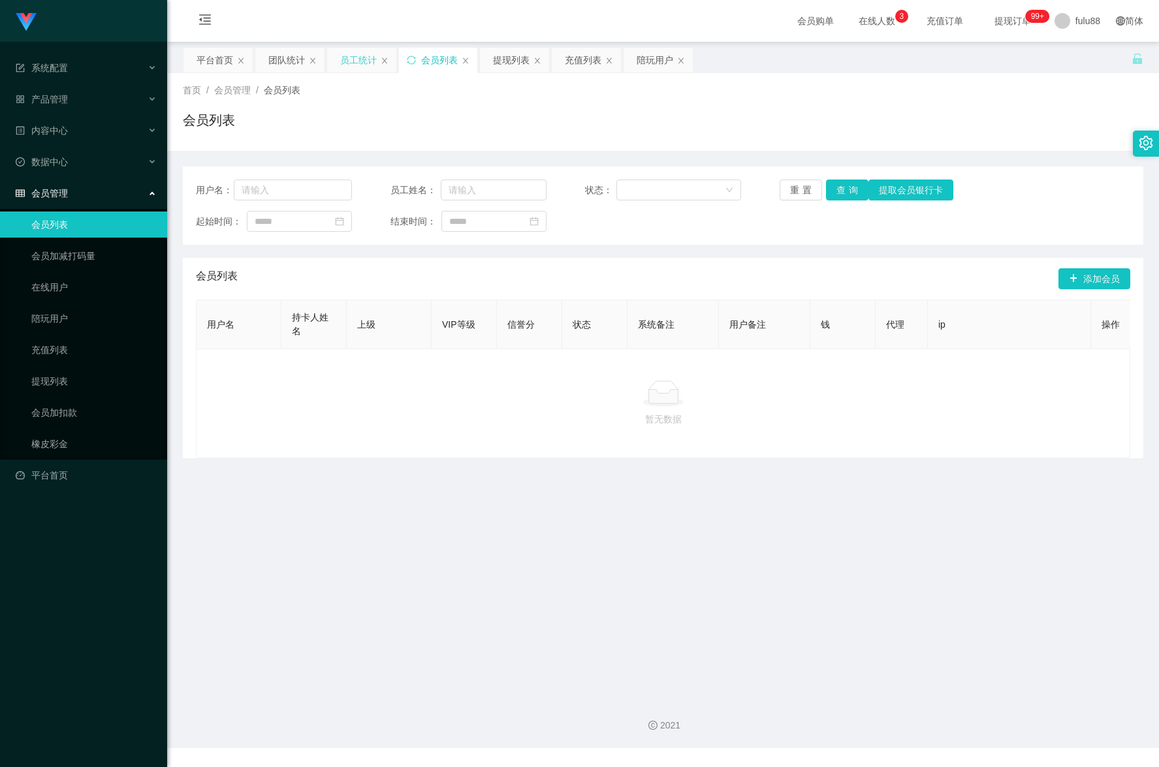
click at [347, 59] on font "员工统计" at bounding box center [358, 60] width 37 height 10
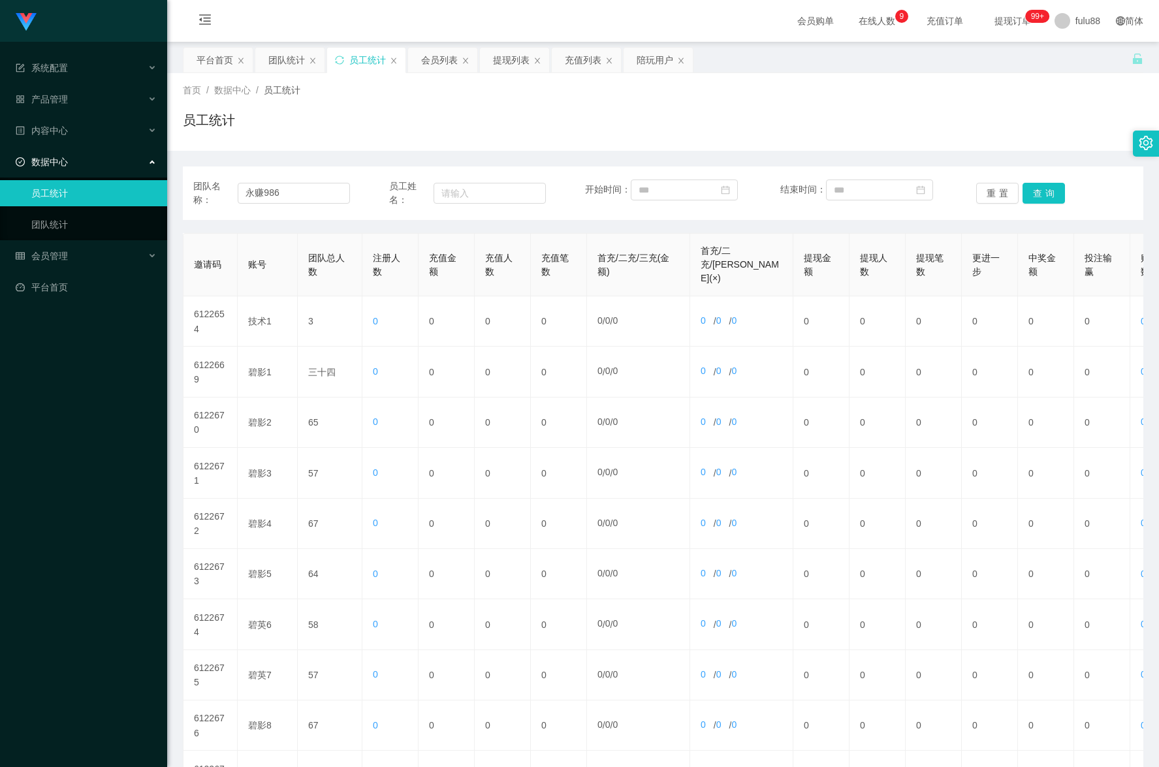
drag, startPoint x: 365, startPoint y: 107, endPoint x: 371, endPoint y: 97, distance: 11.4
drag, startPoint x: 371, startPoint y: 97, endPoint x: 844, endPoint y: 109, distance: 473.5
click at [825, 103] on div "首页 / 数据中心 / 员工统计 / 员工统计" at bounding box center [663, 112] width 960 height 57
click at [352, 107] on div "首页 / 数据中心 / 员工统计 / 员工统计" at bounding box center [663, 112] width 960 height 57
drag, startPoint x: 276, startPoint y: 62, endPoint x: 308, endPoint y: 115, distance: 61.8
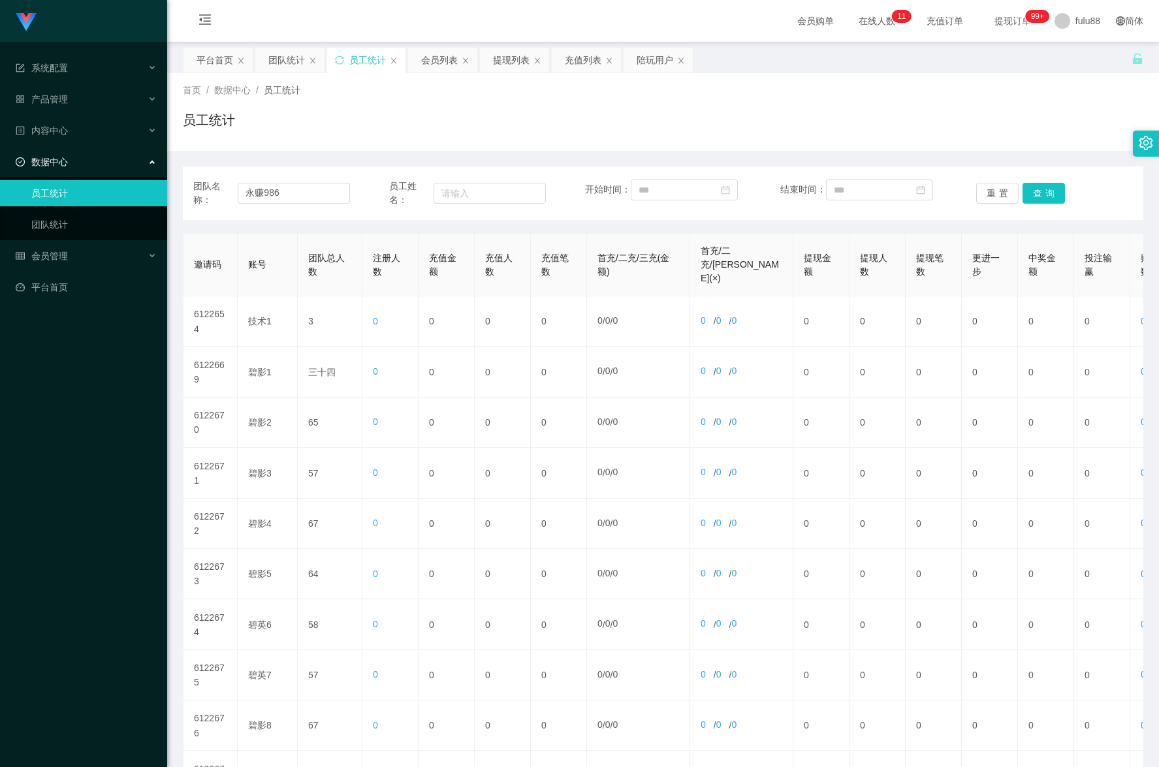
click at [273, 62] on font "团队统计" at bounding box center [286, 60] width 37 height 10
